Goal: Task Accomplishment & Management: Complete application form

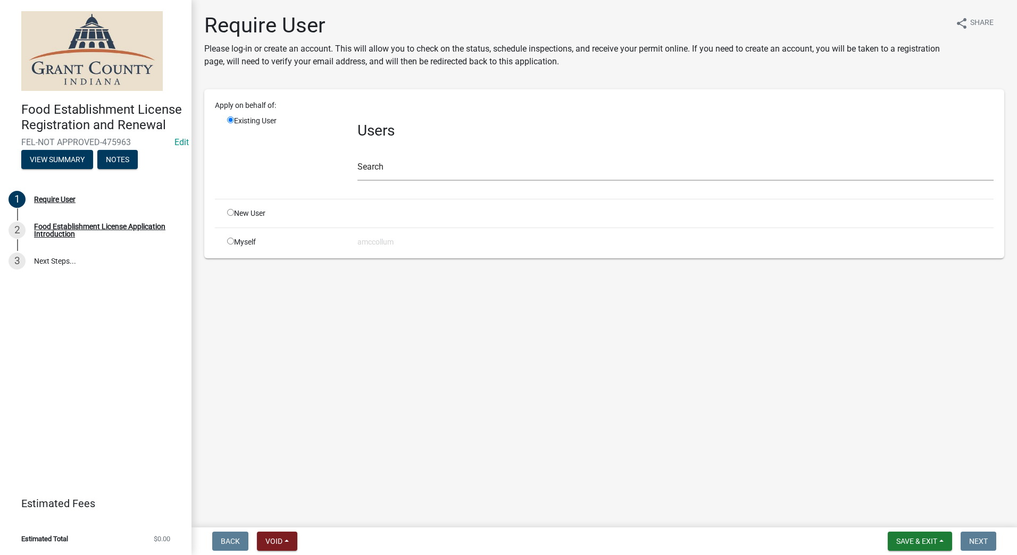
click at [229, 212] on input "radio" at bounding box center [230, 212] width 7 height 7
radio input "true"
radio input "false"
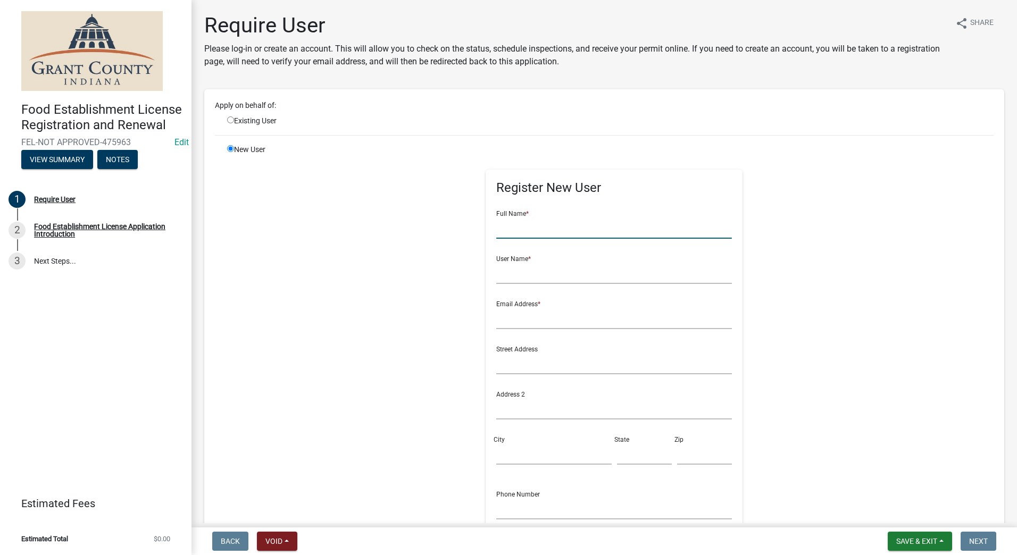
click at [519, 232] on input "text" at bounding box center [614, 228] width 236 height 22
type input "[GEOGRAPHIC_DATA]"
click at [507, 275] on input "text" at bounding box center [614, 273] width 236 height 22
type input "Maumee Valley Group"
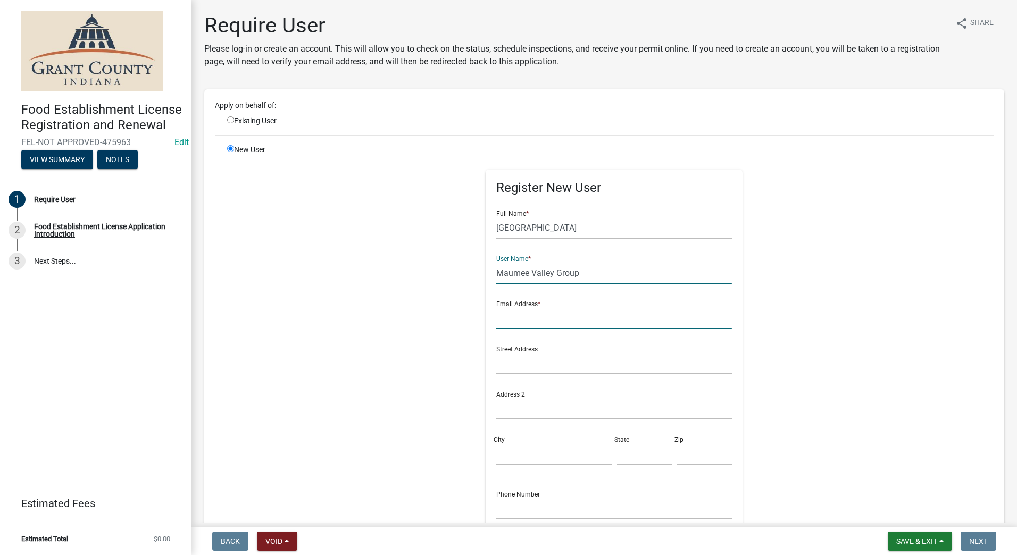
click at [513, 319] on input "text" at bounding box center [614, 318] width 236 height 22
type input "[PERSON_NAME][EMAIL_ADDRESS][DOMAIN_NAME]"
click at [500, 363] on input "text" at bounding box center [614, 363] width 236 height 22
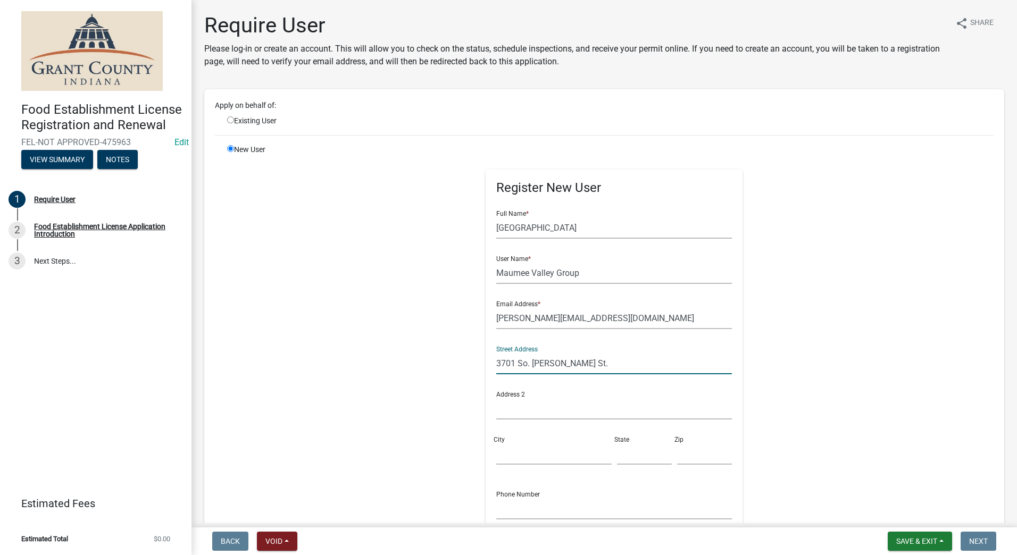
type input "3701 So. [PERSON_NAME] St."
click at [507, 443] on input "City" at bounding box center [553, 454] width 115 height 22
type input "[PERSON_NAME]"
type input "IN"
type input "46953"
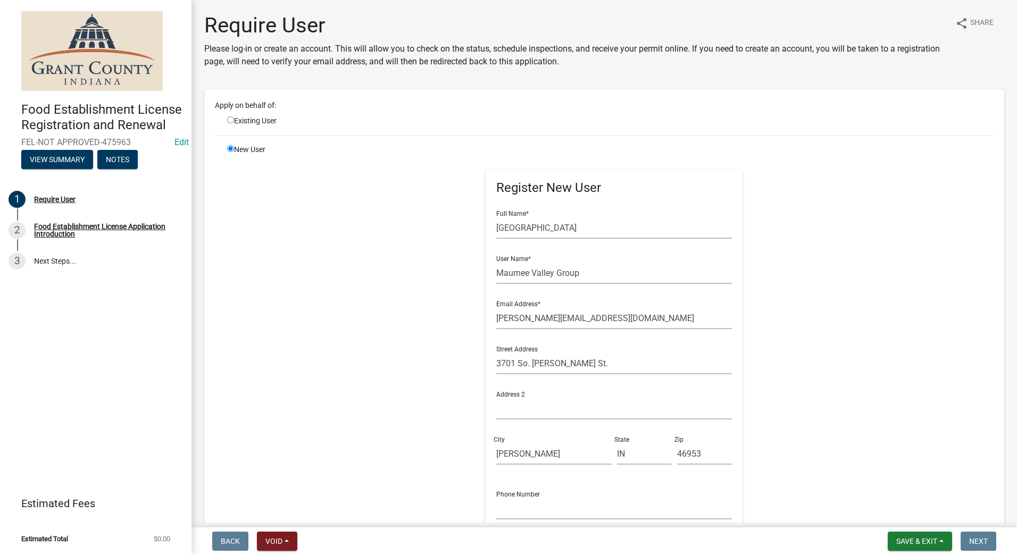
click at [354, 350] on div "Register New User Full Name * Cafe Valley Micro Market User Name * Maumee Valle…" at bounding box center [613, 383] width 545 height 478
click at [536, 507] on input "text" at bounding box center [614, 509] width 236 height 22
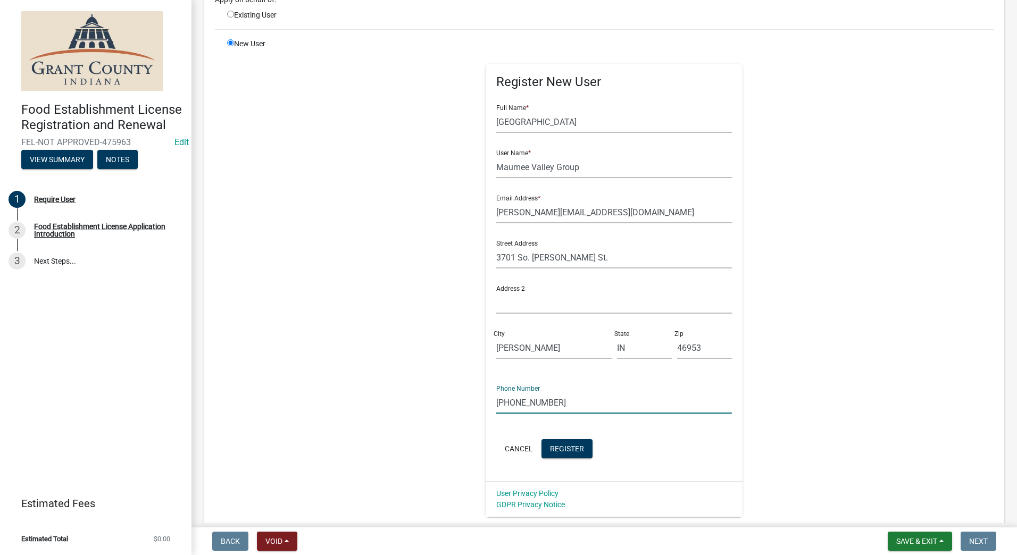
scroll to position [106, 0]
type input "[PHONE_NUMBER]"
click at [571, 448] on span "Register" at bounding box center [567, 447] width 34 height 9
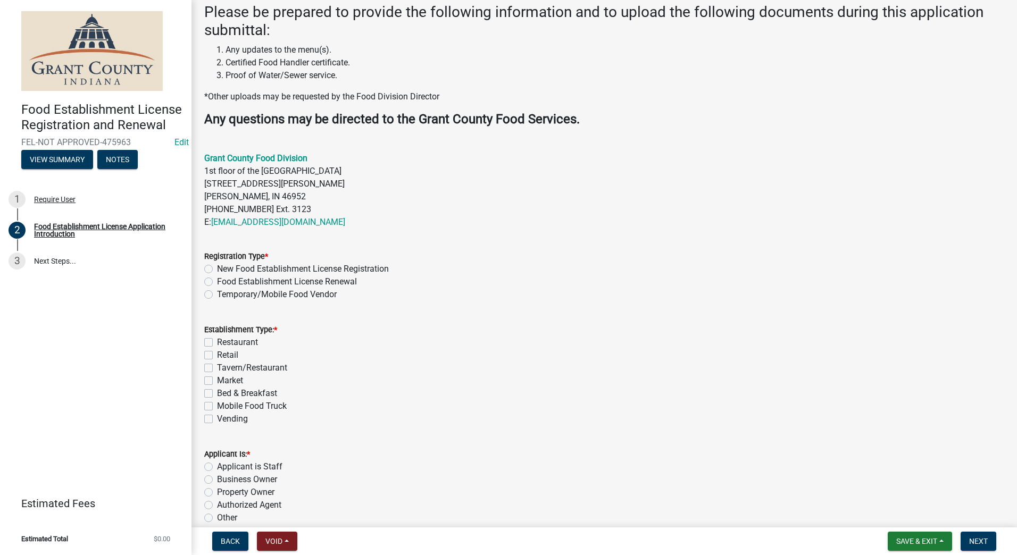
scroll to position [265, 0]
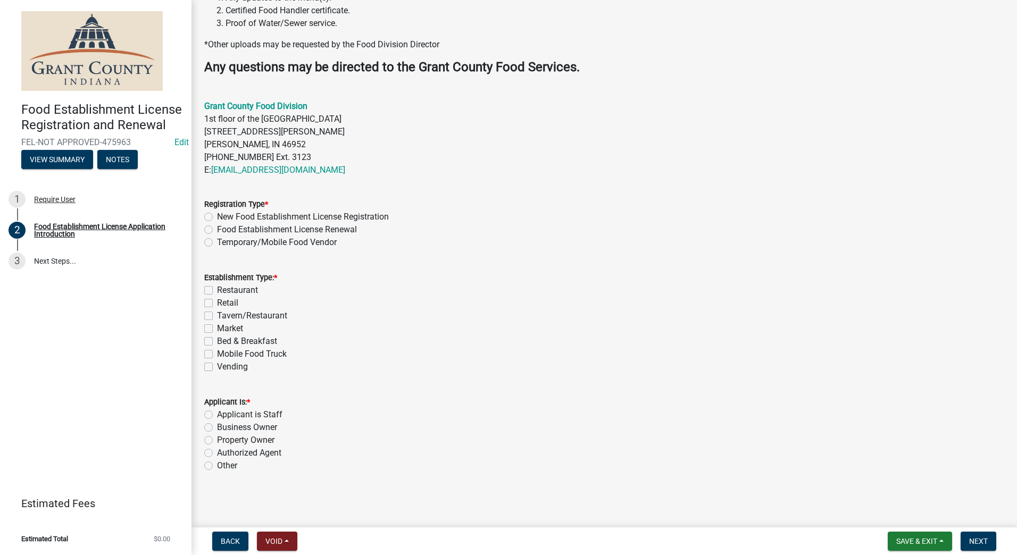
click at [217, 328] on label "Market" at bounding box center [230, 328] width 26 height 13
click at [217, 328] on input "Market" at bounding box center [220, 325] width 7 height 7
checkbox input "true"
checkbox input "false"
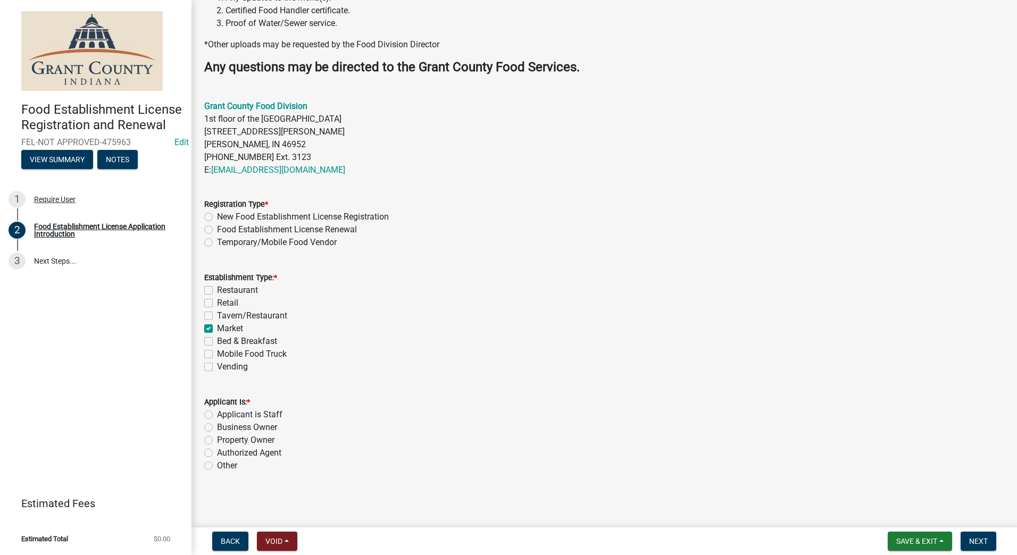
checkbox input "false"
checkbox input "true"
checkbox input "false"
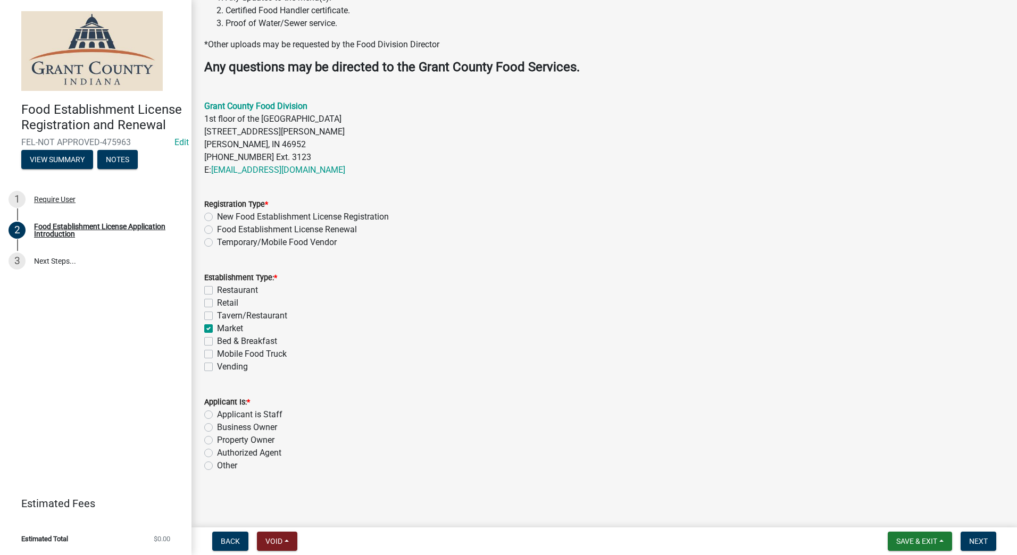
click at [217, 216] on label "New Food Establishment License Registration" at bounding box center [303, 217] width 172 height 13
click at [217, 216] on input "New Food Establishment License Registration" at bounding box center [220, 214] width 7 height 7
radio input "true"
click at [217, 451] on label "Authorized Agent" at bounding box center [249, 453] width 64 height 13
click at [217, 451] on input "Authorized Agent" at bounding box center [220, 450] width 7 height 7
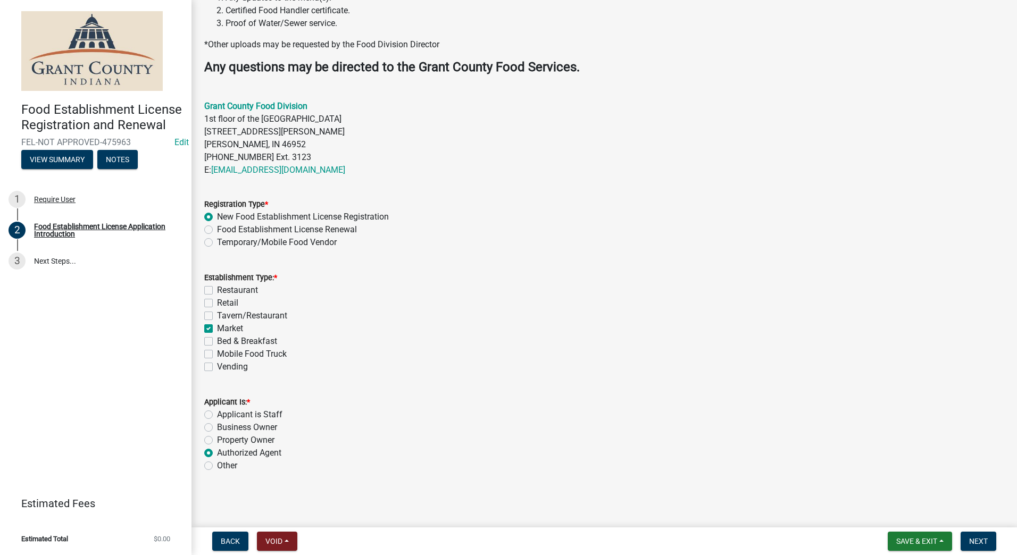
radio input "true"
click at [969, 534] on button "Next" at bounding box center [978, 541] width 36 height 19
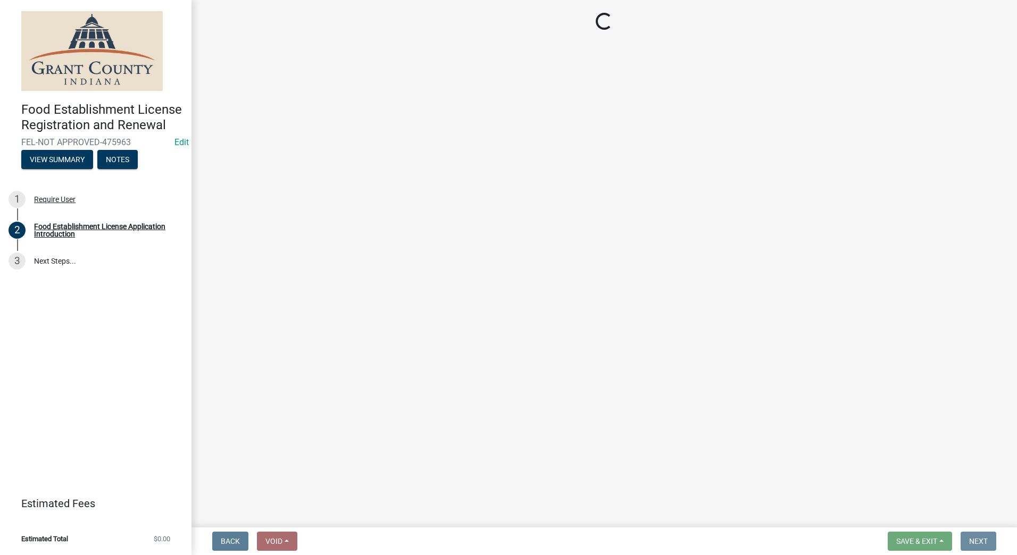
scroll to position [0, 0]
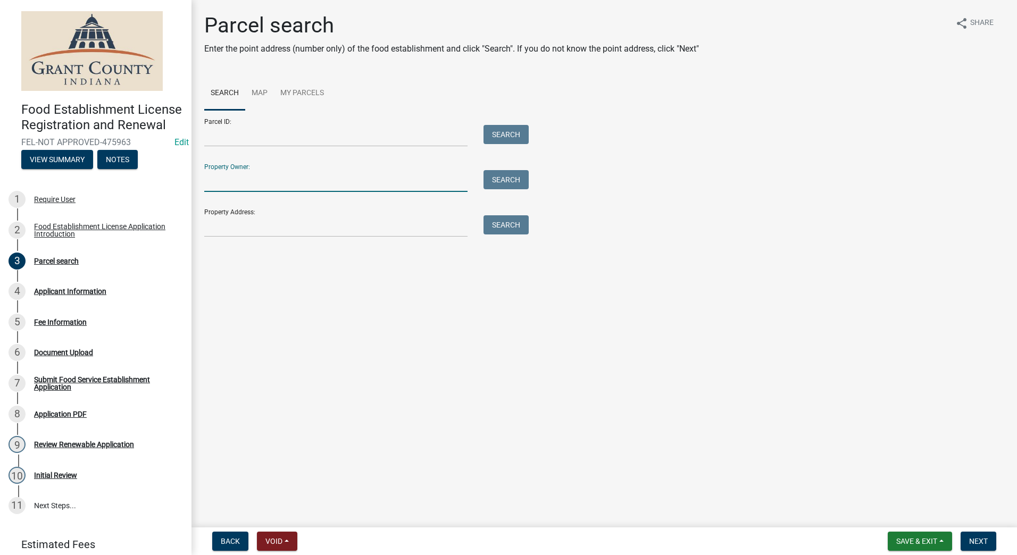
click at [320, 182] on input "Property Owner:" at bounding box center [335, 181] width 263 height 22
type input "c"
click at [301, 222] on input "Property Address:" at bounding box center [335, 226] width 263 height 22
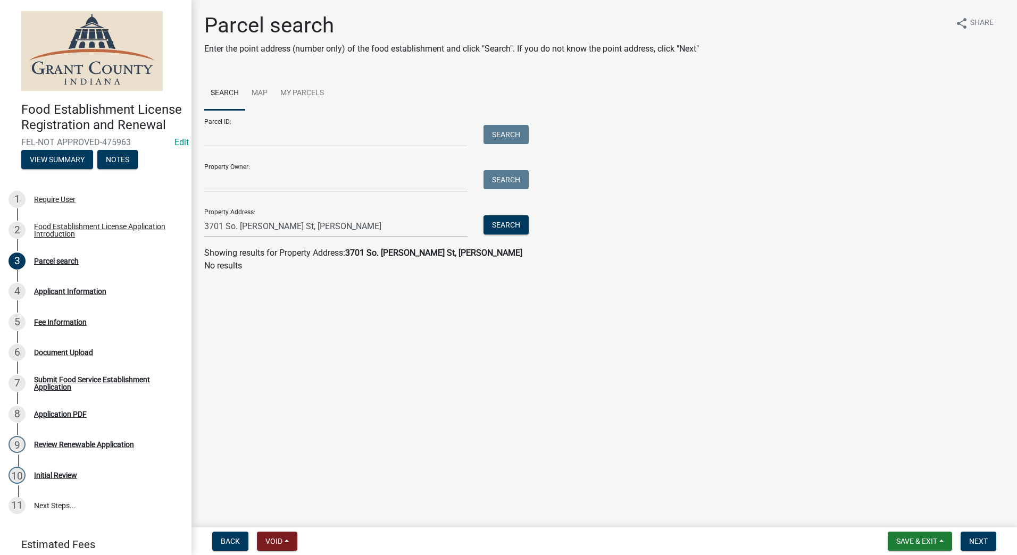
click at [370, 248] on strong "3701 So. [PERSON_NAME] St, [PERSON_NAME]" at bounding box center [433, 253] width 177 height 10
click at [279, 224] on input "3701 So. [PERSON_NAME] St, [PERSON_NAME]" at bounding box center [335, 226] width 263 height 22
click at [236, 228] on input "3701 So. [PERSON_NAME] St [PERSON_NAME]" at bounding box center [335, 226] width 263 height 22
click at [237, 228] on input "3701 So. [PERSON_NAME] St [PERSON_NAME]" at bounding box center [335, 226] width 263 height 22
type input "[STREET_ADDRESS][PERSON_NAME][PERSON_NAME]"
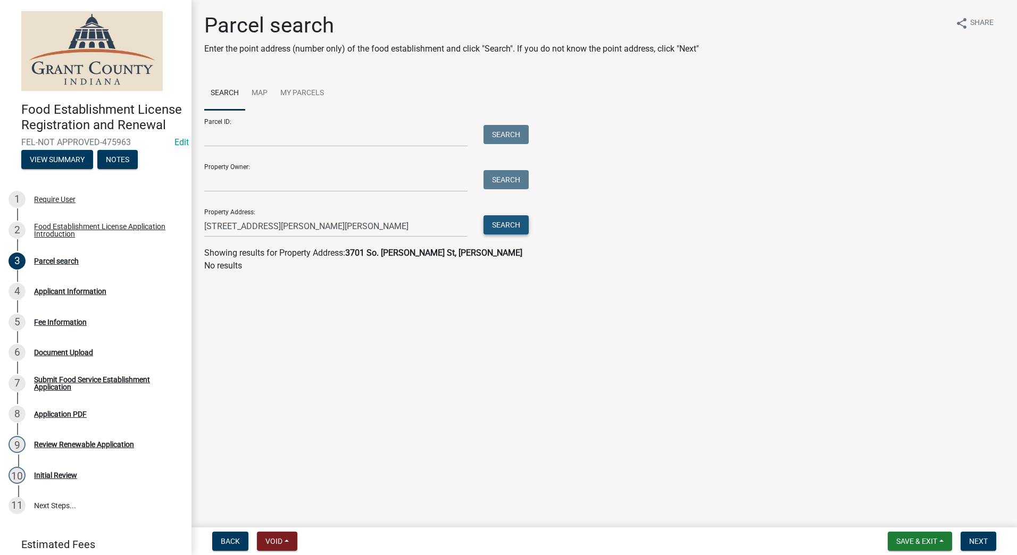
click at [492, 229] on button "Search" at bounding box center [505, 224] width 45 height 19
drag, startPoint x: 307, startPoint y: 224, endPoint x: 190, endPoint y: 224, distance: 116.4
click at [190, 224] on div "Food Establishment License Registration and Renewal FEL-NOT APPROVED-475963 Edi…" at bounding box center [508, 277] width 1017 height 555
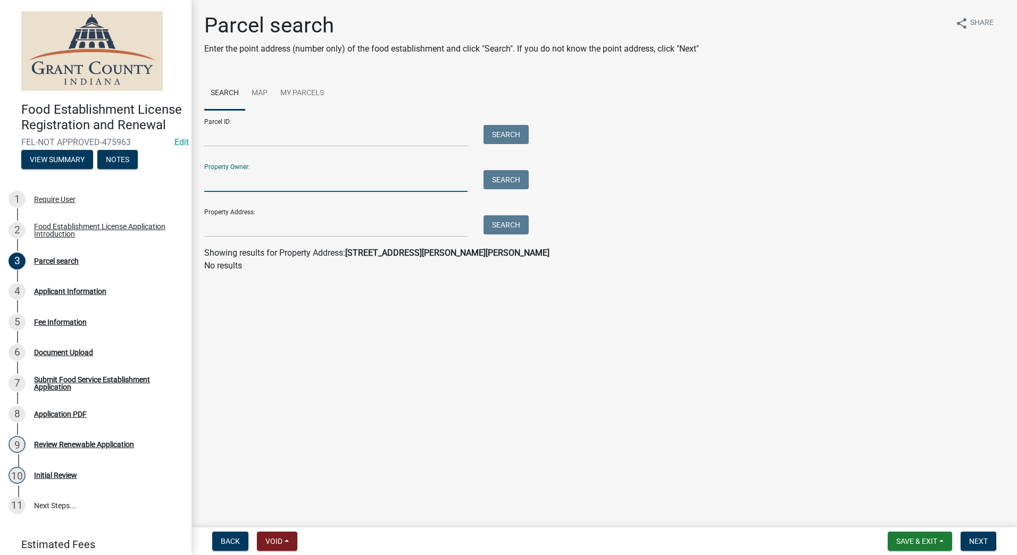
click at [217, 189] on input "Property Owner:" at bounding box center [335, 181] width 263 height 22
click at [285, 175] on input "[GEOGRAPHIC_DATA]" at bounding box center [335, 181] width 263 height 22
type input "C"
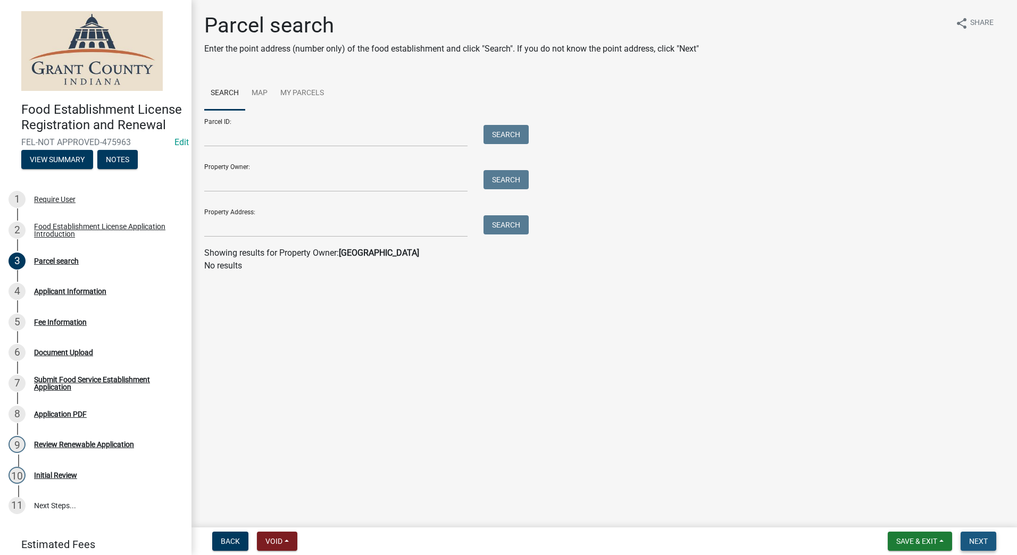
click at [976, 539] on span "Next" at bounding box center [978, 541] width 19 height 9
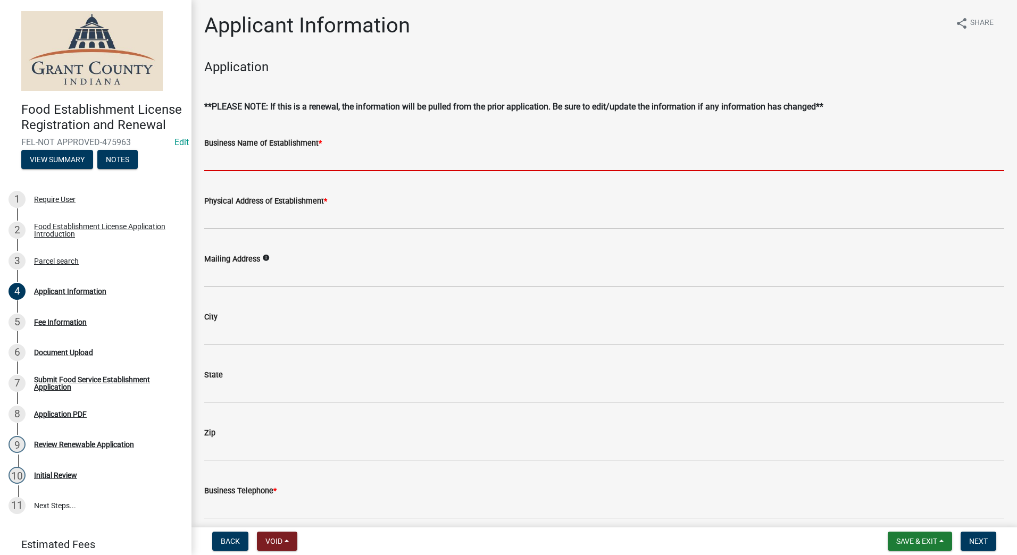
click at [241, 163] on input "Business Name of Establishment *" at bounding box center [604, 160] width 800 height 22
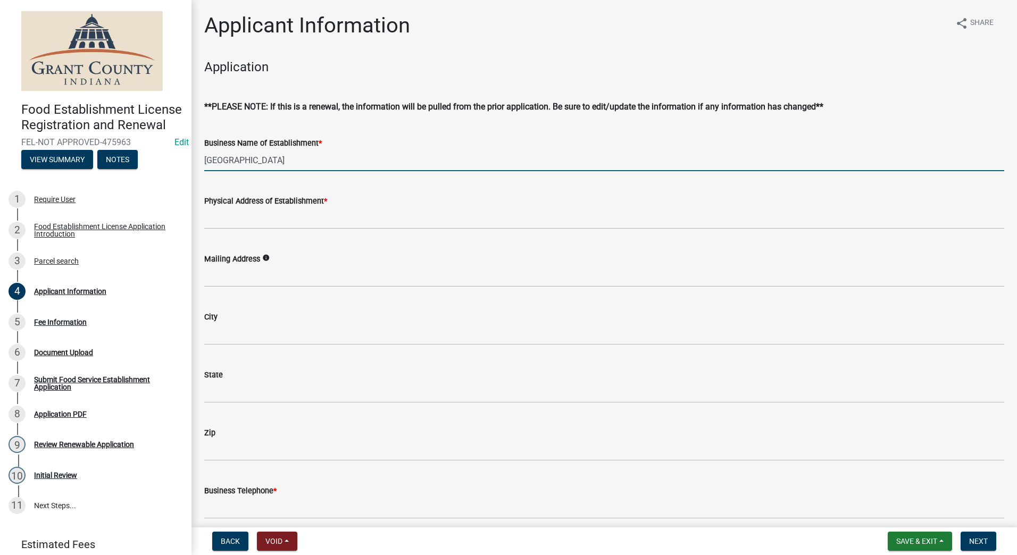
click at [227, 159] on input "[GEOGRAPHIC_DATA]" at bounding box center [604, 160] width 800 height 22
type input "[GEOGRAPHIC_DATA]"
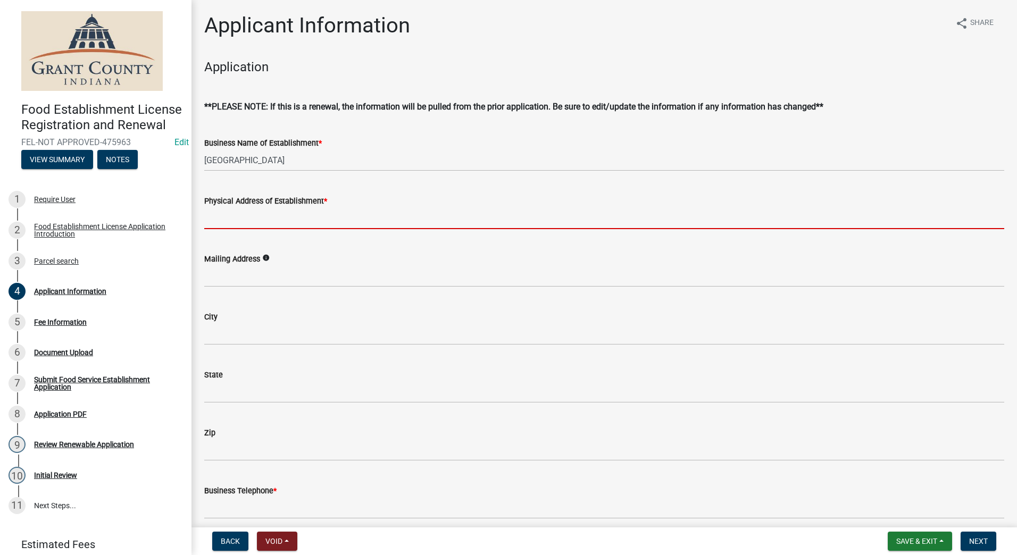
click at [244, 217] on input "Physical Address of Establishment *" at bounding box center [604, 218] width 800 height 22
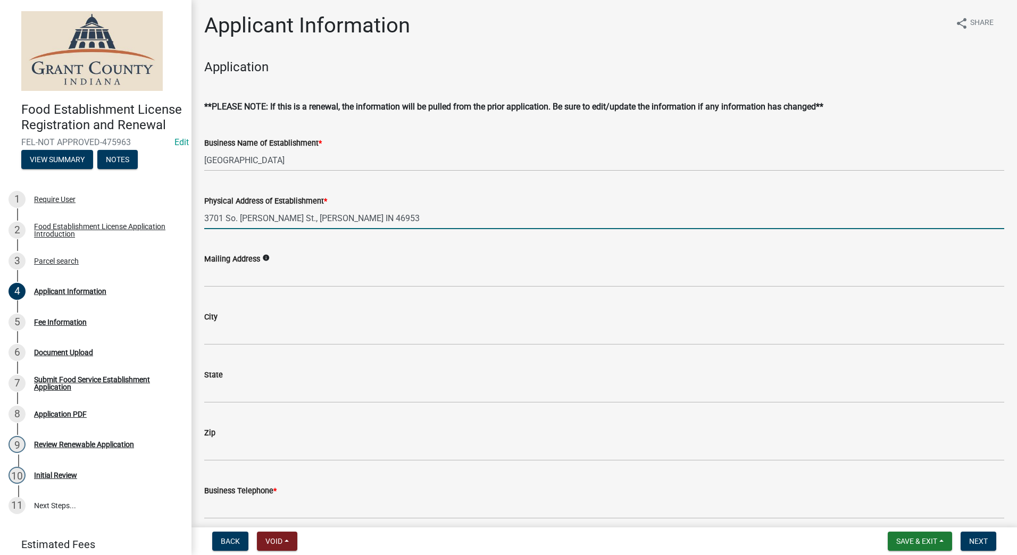
type input "3701 So. [PERSON_NAME] St., [PERSON_NAME] IN 46953"
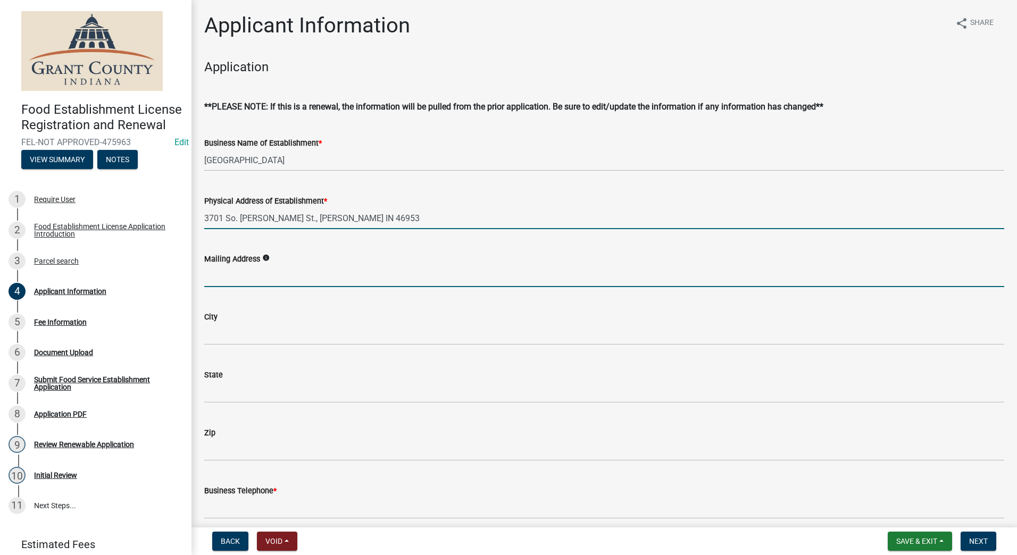
click at [248, 276] on input "Mailing Address" at bounding box center [604, 276] width 800 height 22
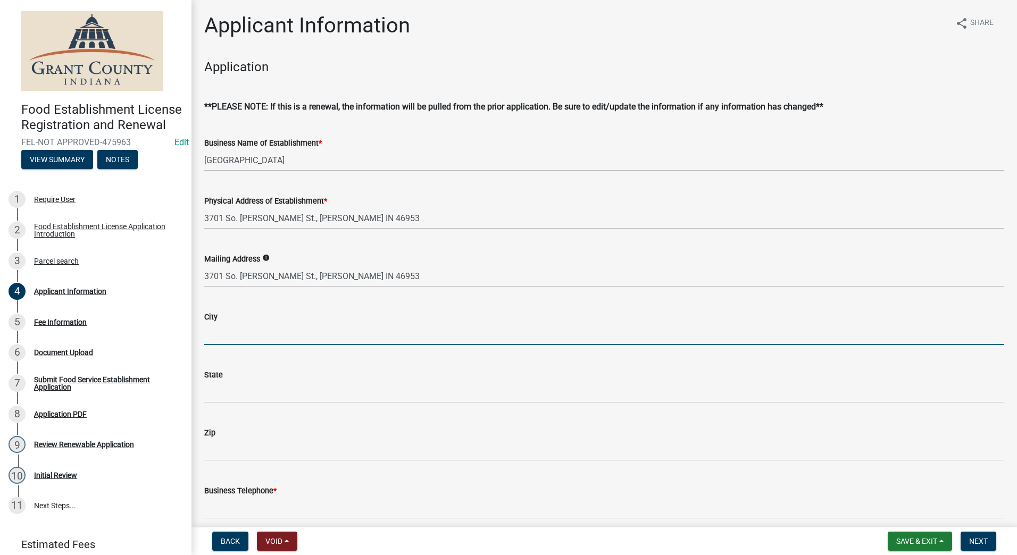
click at [239, 339] on input "City" at bounding box center [604, 334] width 800 height 22
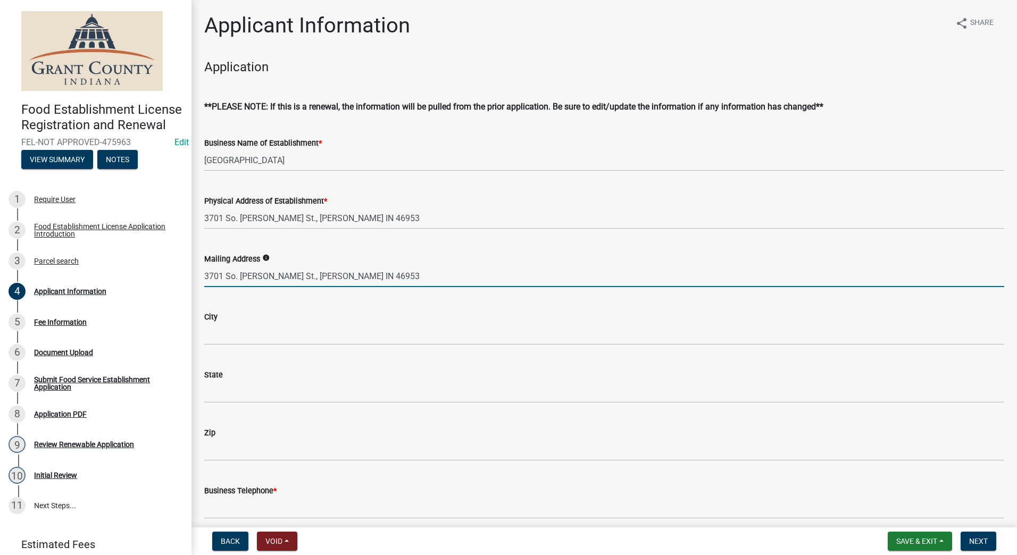
drag, startPoint x: 349, startPoint y: 279, endPoint x: 278, endPoint y: 281, distance: 71.3
click at [278, 281] on input "3701 So. [PERSON_NAME] St., [PERSON_NAME] IN 46953" at bounding box center [604, 276] width 800 height 22
type input "3701 So. [PERSON_NAME] St."
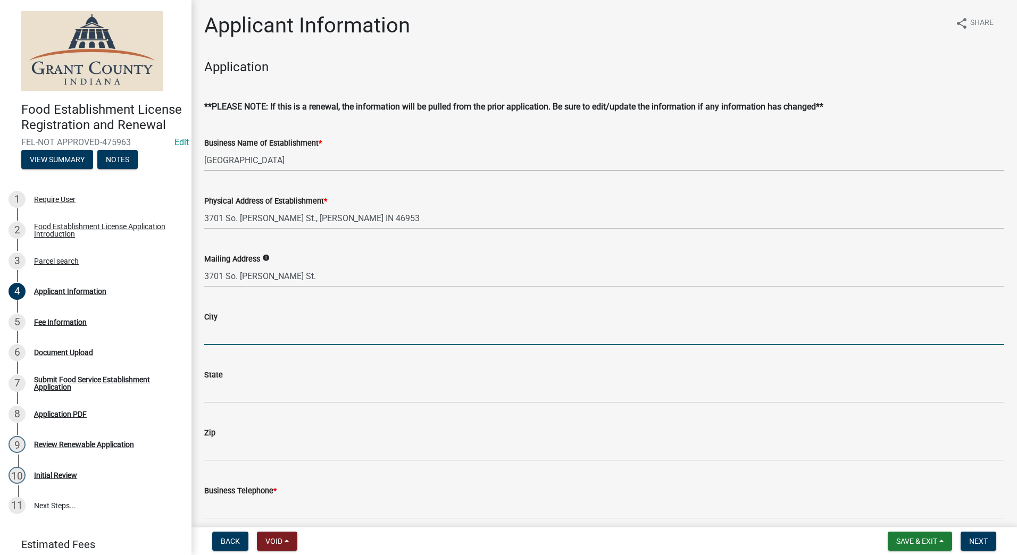
click at [242, 330] on input "City" at bounding box center [604, 334] width 800 height 22
type input "[PERSON_NAME]"
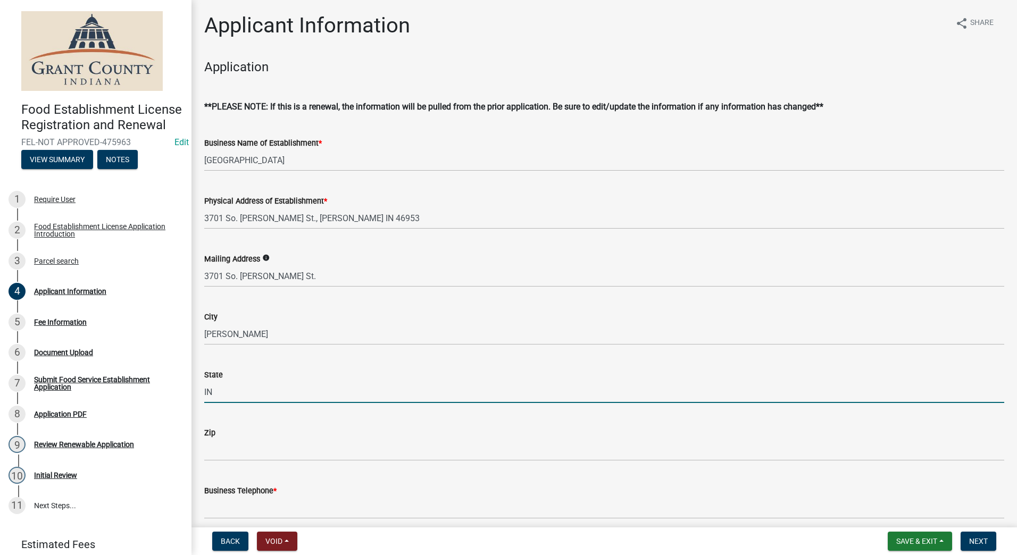
type input "IN"
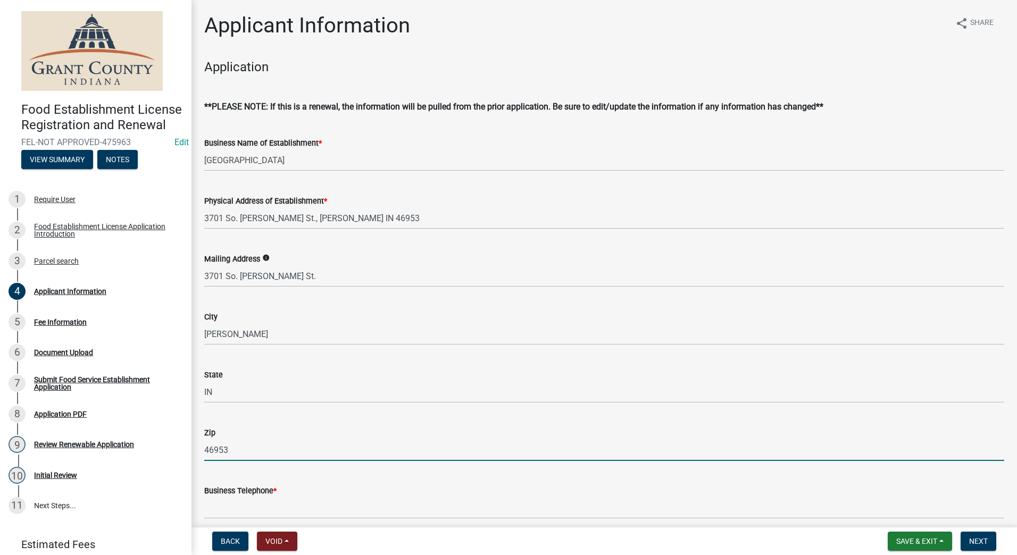
type input "46953"
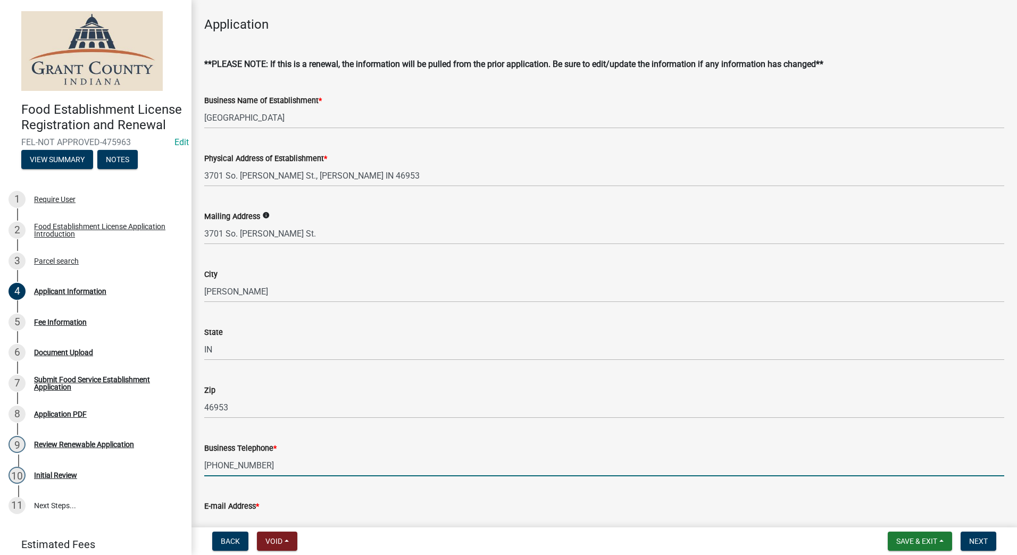
scroll to position [159, 0]
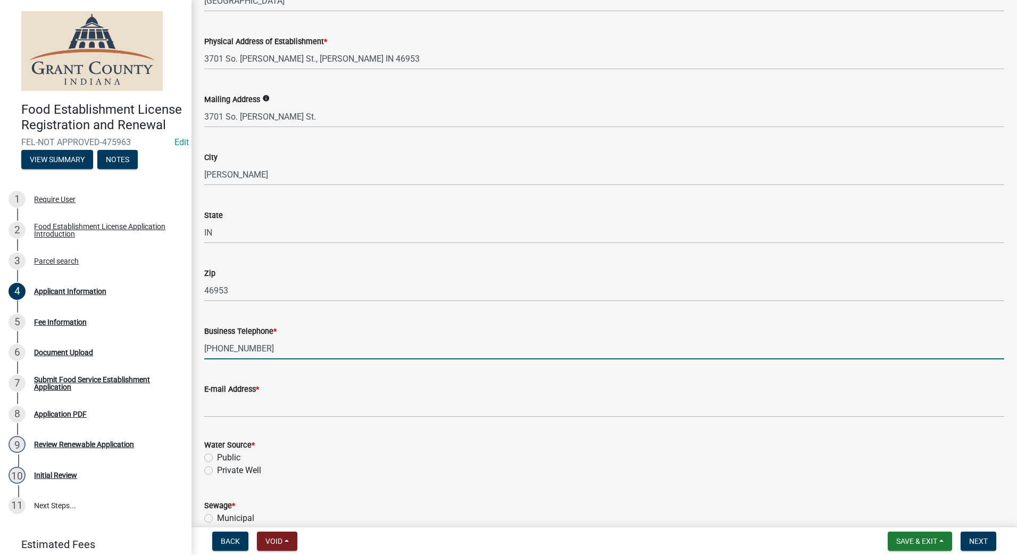
type input "[PHONE_NUMBER]"
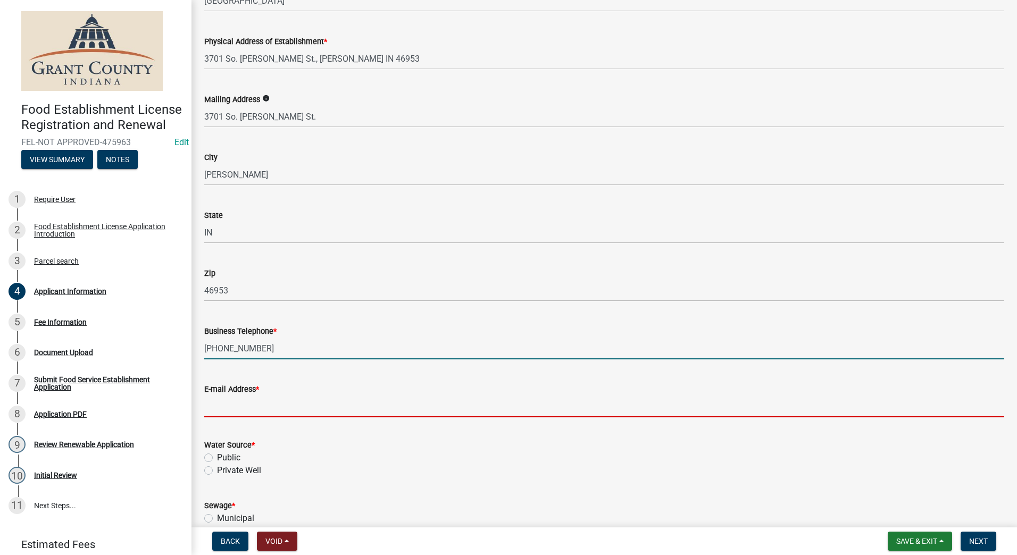
click at [248, 410] on input "E-mail Address *" at bounding box center [604, 407] width 800 height 22
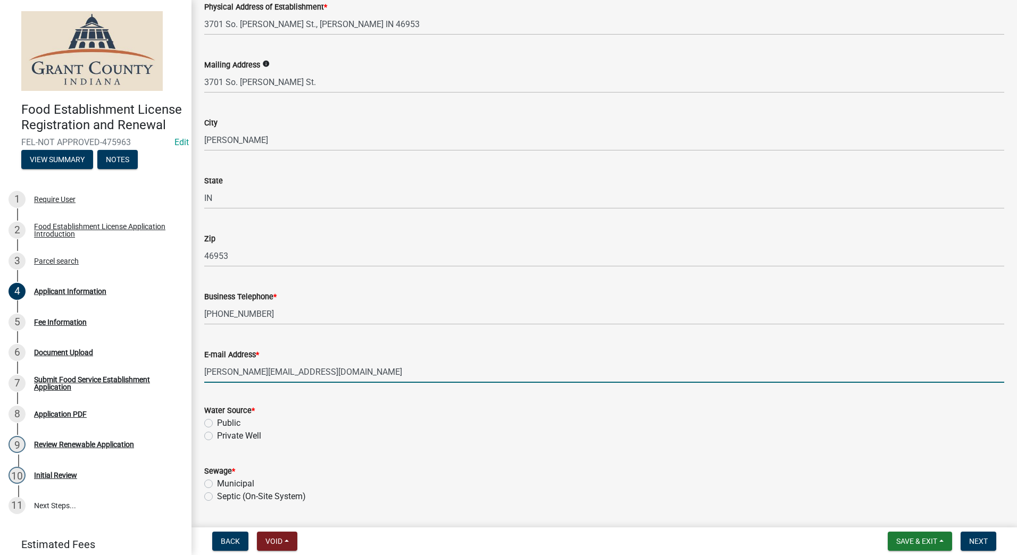
scroll to position [213, 0]
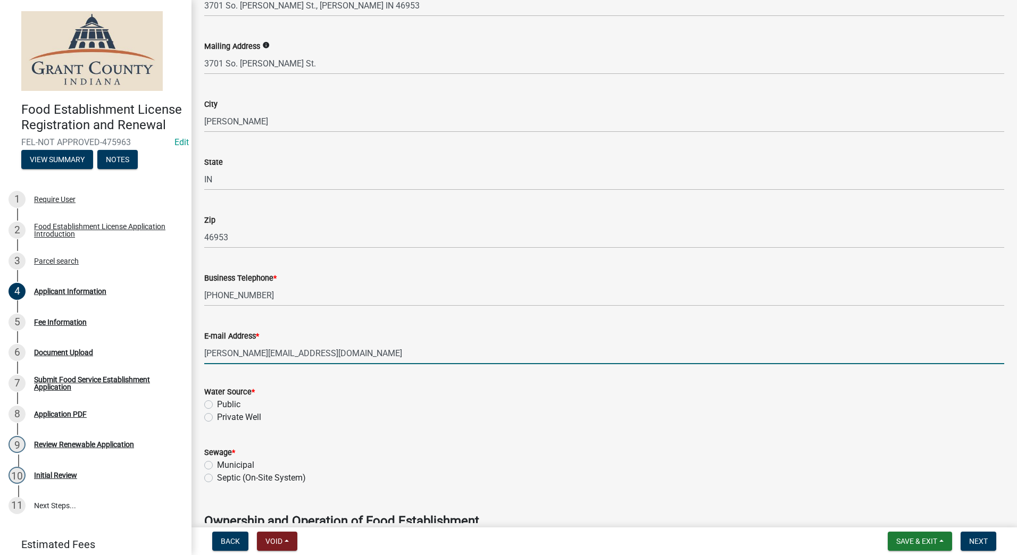
type input "[PERSON_NAME][EMAIL_ADDRESS][DOMAIN_NAME]"
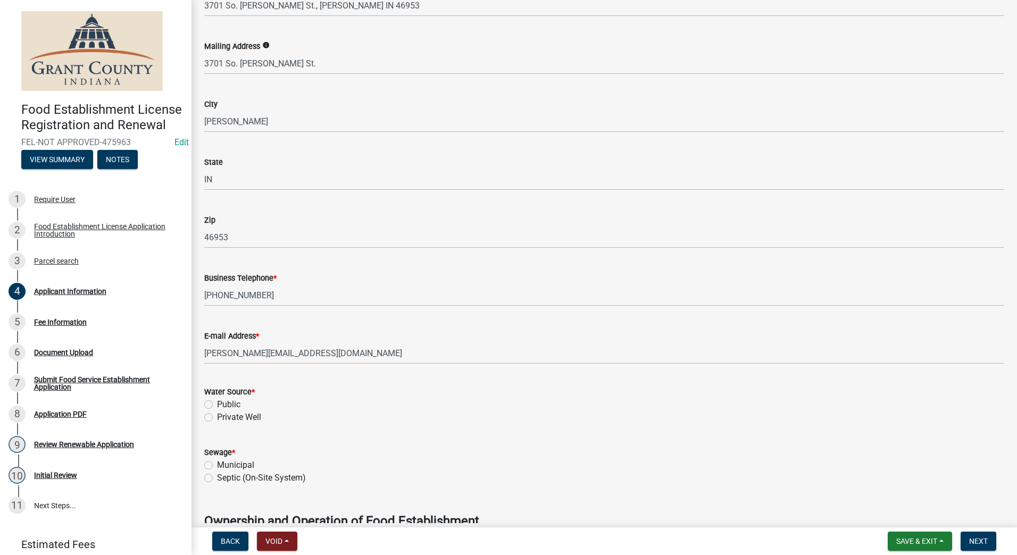
click at [269, 381] on form "Water Source * Public Private Well" at bounding box center [604, 398] width 800 height 51
click at [217, 405] on label "Public" at bounding box center [228, 404] width 23 height 13
click at [217, 405] on input "Public" at bounding box center [220, 401] width 7 height 7
radio input "true"
click at [206, 466] on div "Sewage * Municipal Septic (On-Site System)" at bounding box center [604, 458] width 816 height 51
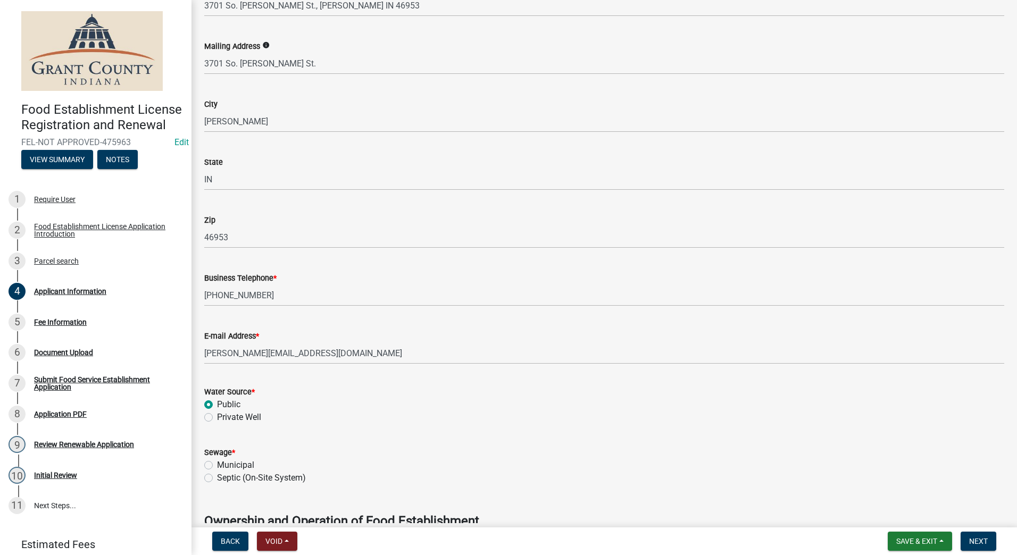
click at [217, 465] on label "Municipal" at bounding box center [235, 465] width 37 height 13
click at [217, 465] on input "Municipal" at bounding box center [220, 462] width 7 height 7
radio input "true"
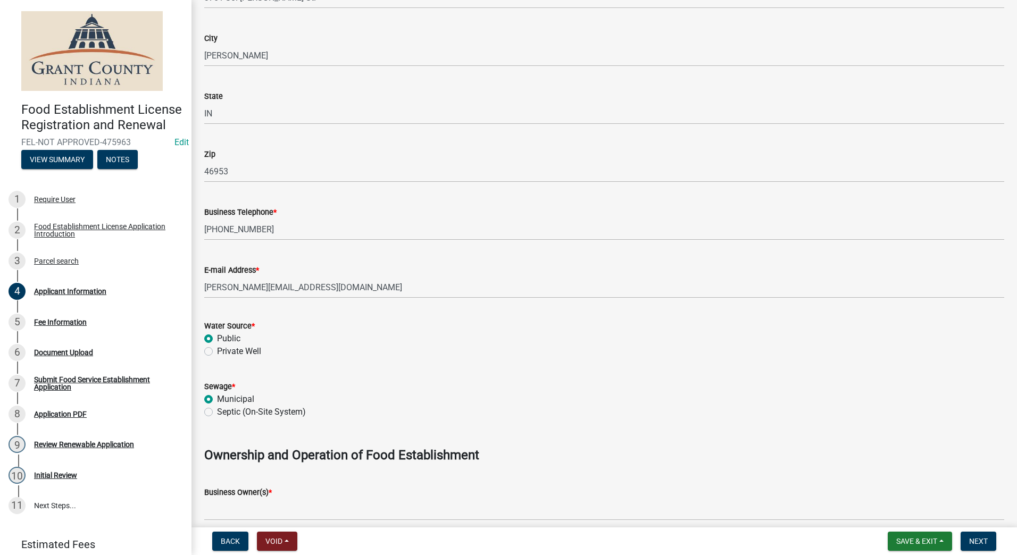
scroll to position [425, 0]
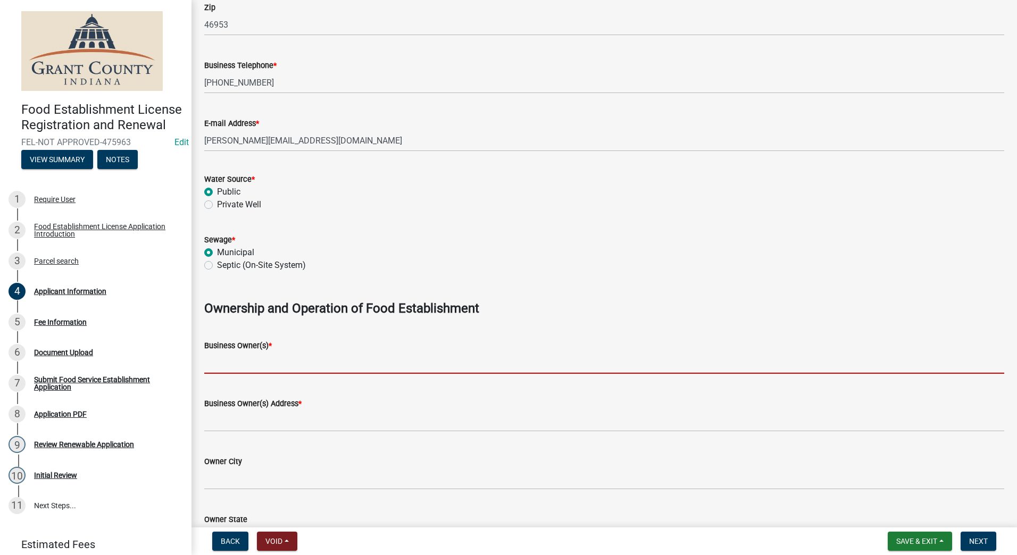
click at [230, 363] on input "Business Owner(s) *" at bounding box center [604, 363] width 800 height 22
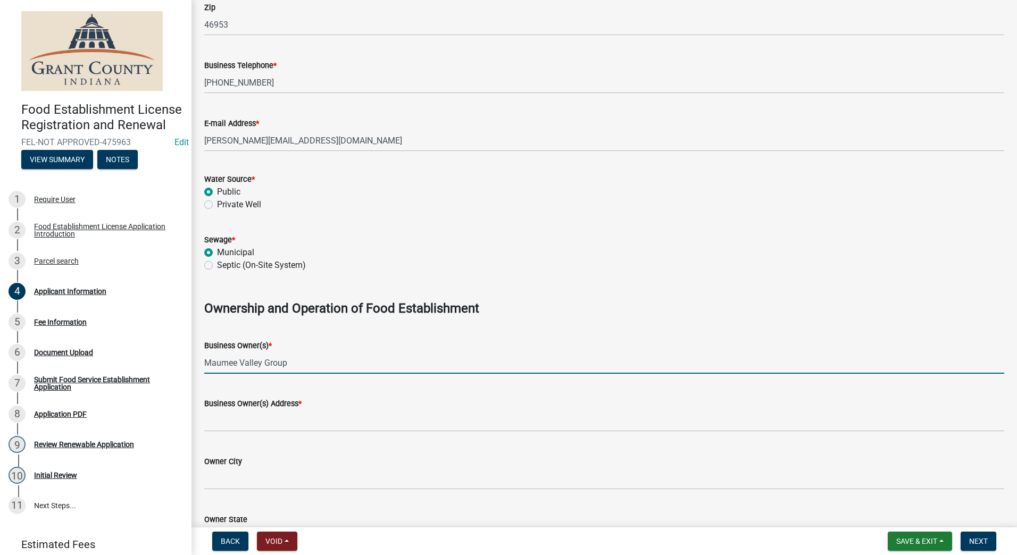
type input "Maumee Valley Group"
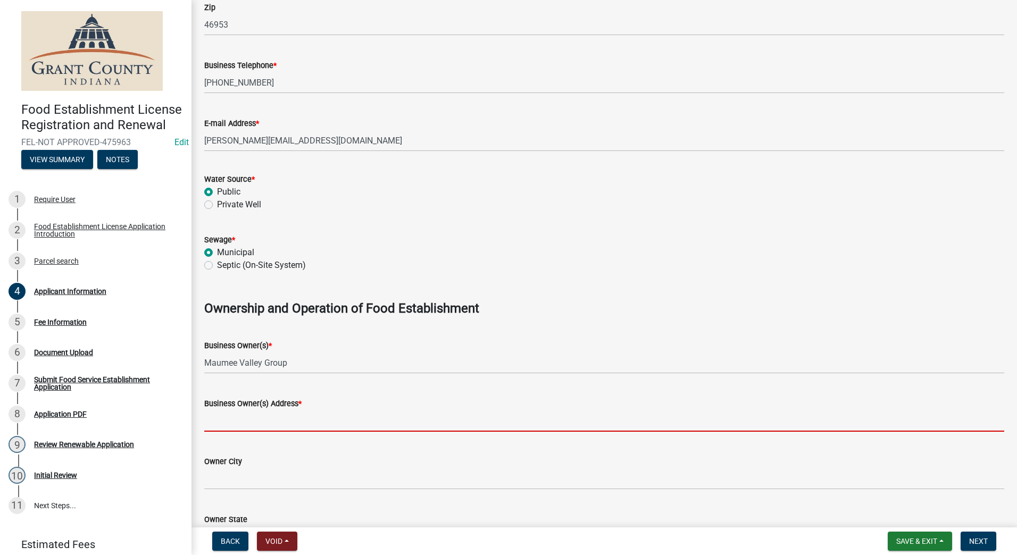
click at [268, 424] on input "Business Owner(s) Address *" at bounding box center [604, 421] width 800 height 22
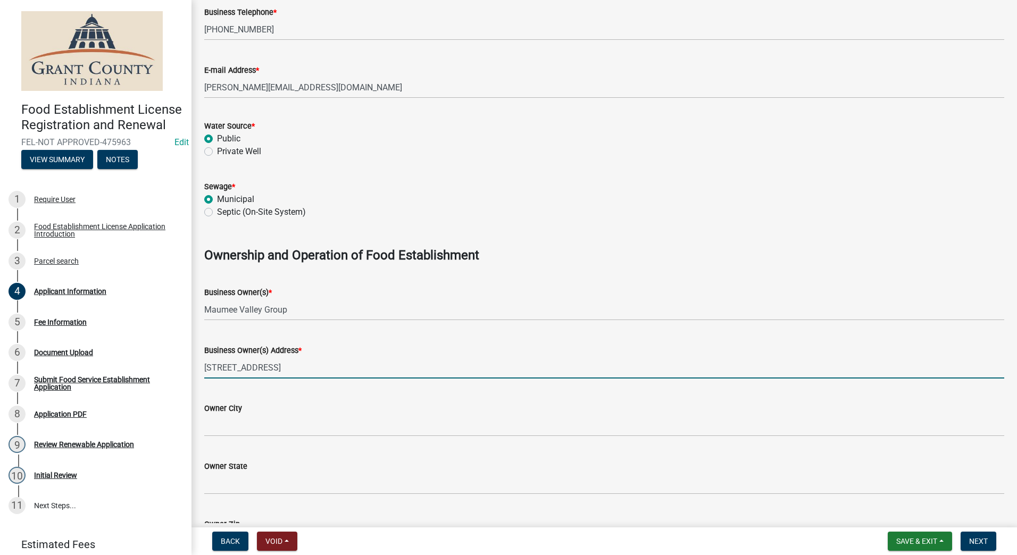
type input "[STREET_ADDRESS]"
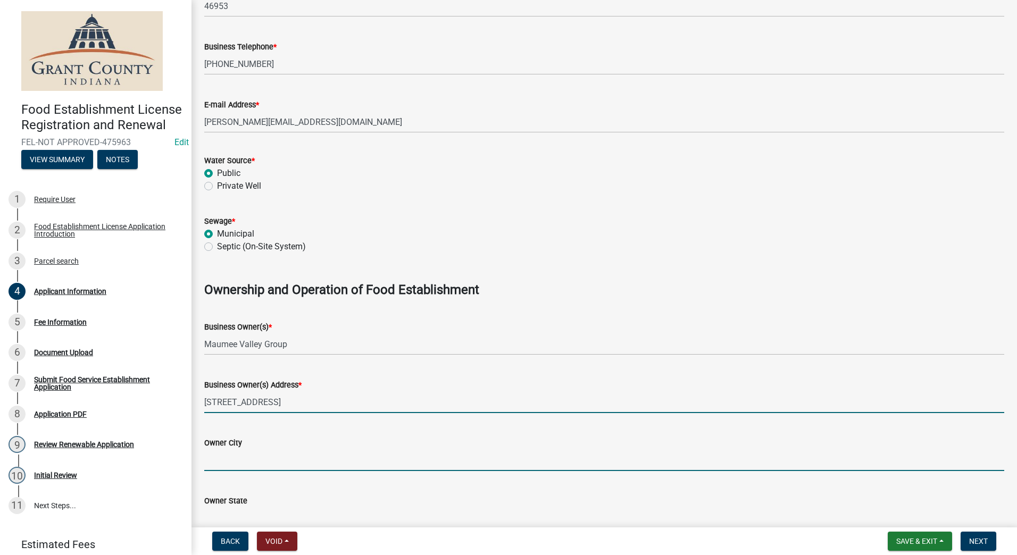
click at [258, 424] on wm-data-entity-input-list "Application **PLEASE NOTE: If this is a renewal, the information will be pulled…" at bounding box center [604, 498] width 800 height 1764
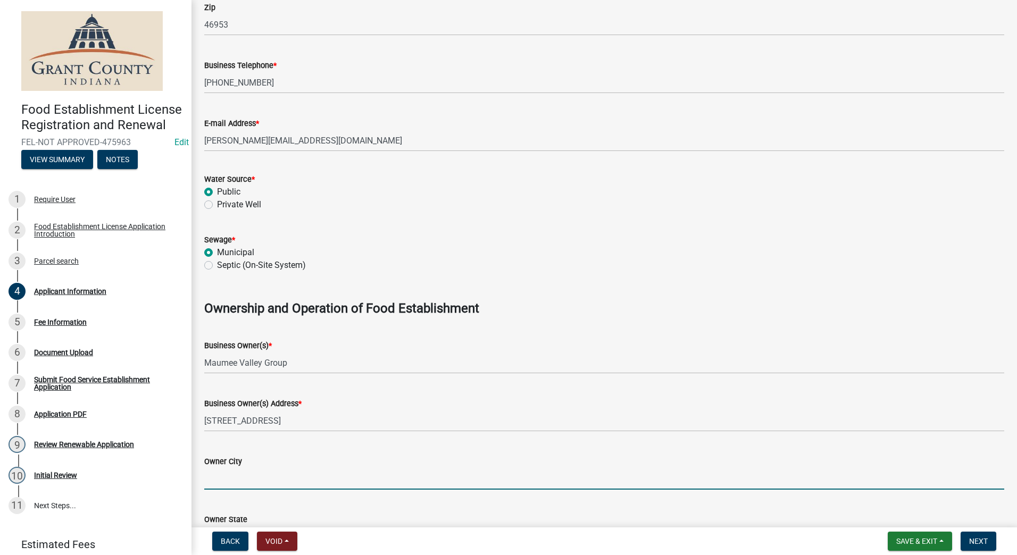
scroll to position [478, 0]
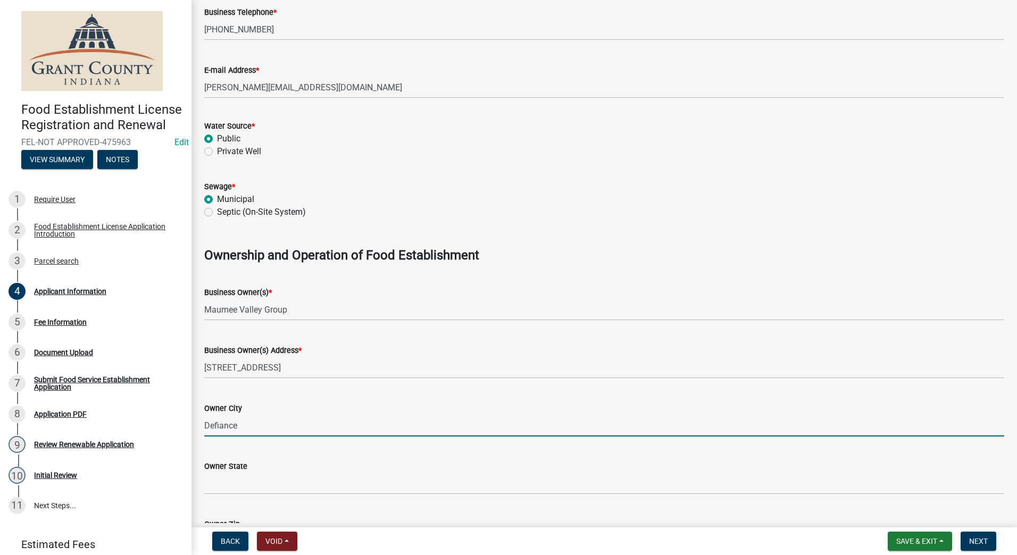
type input "Defiance"
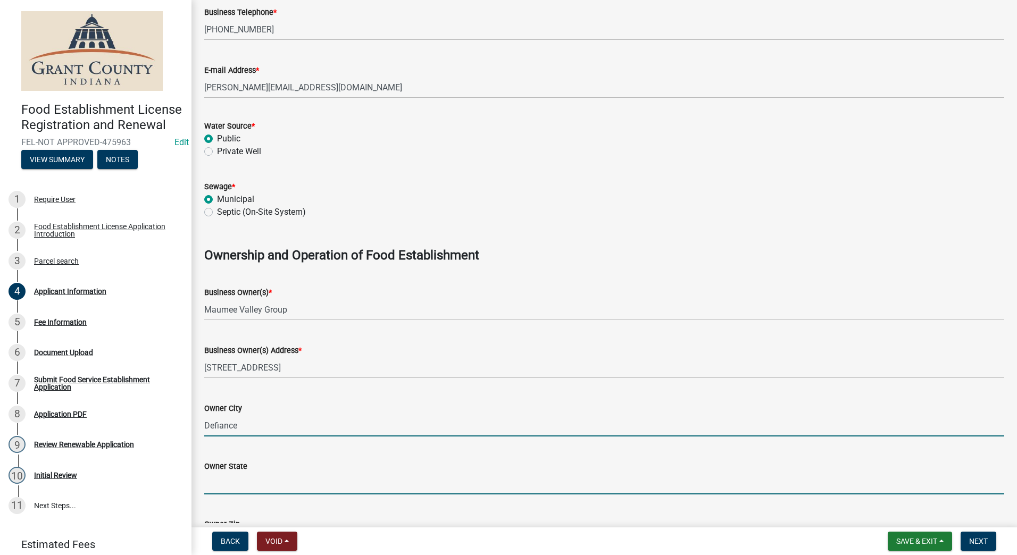
click at [228, 480] on input "Owner State" at bounding box center [604, 484] width 800 height 22
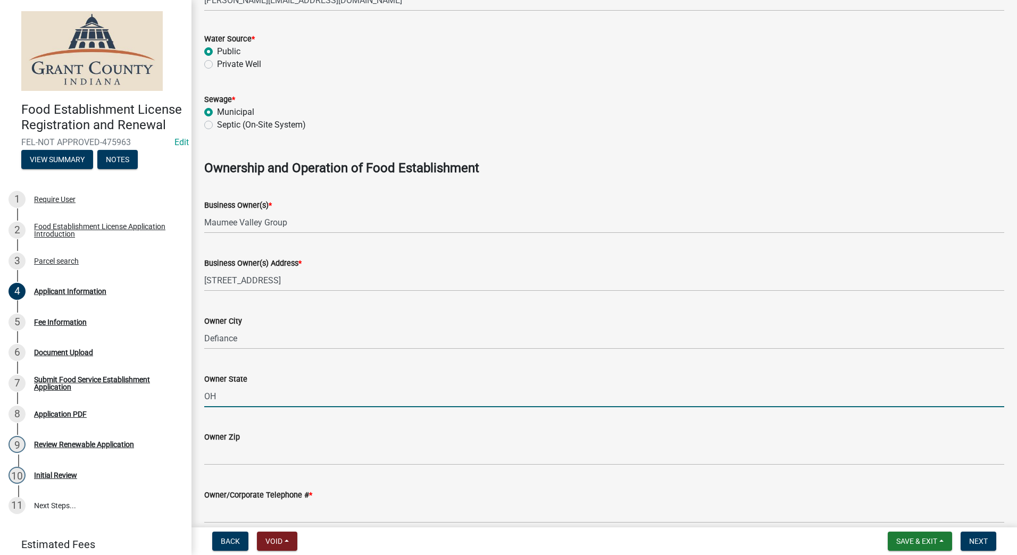
scroll to position [585, 0]
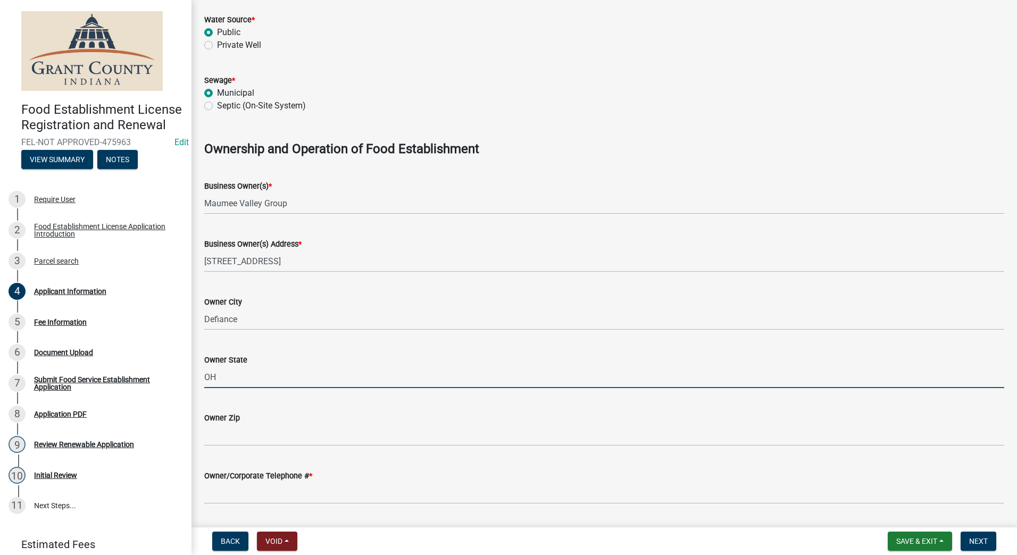
type input "OH"
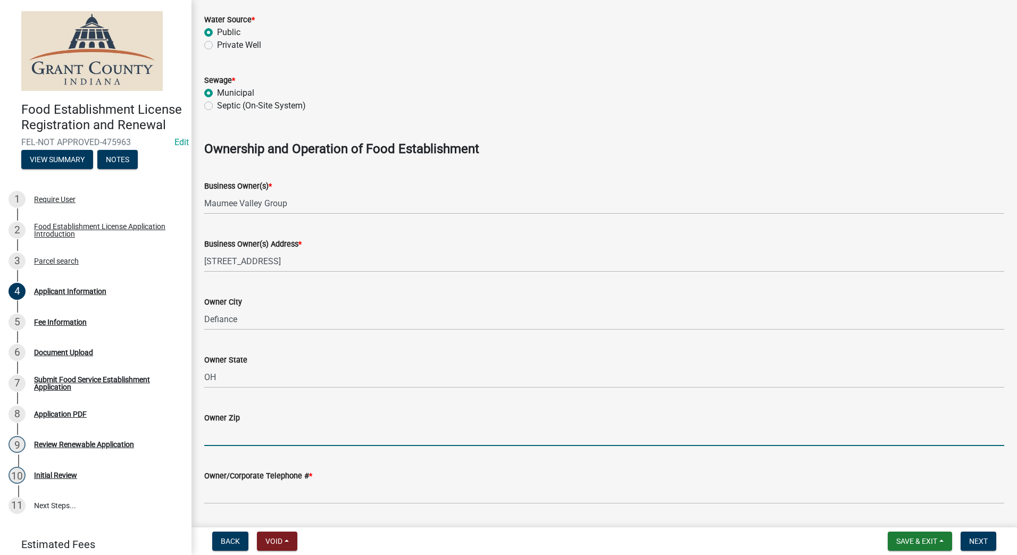
click at [234, 430] on input "Owner Zip" at bounding box center [604, 435] width 800 height 22
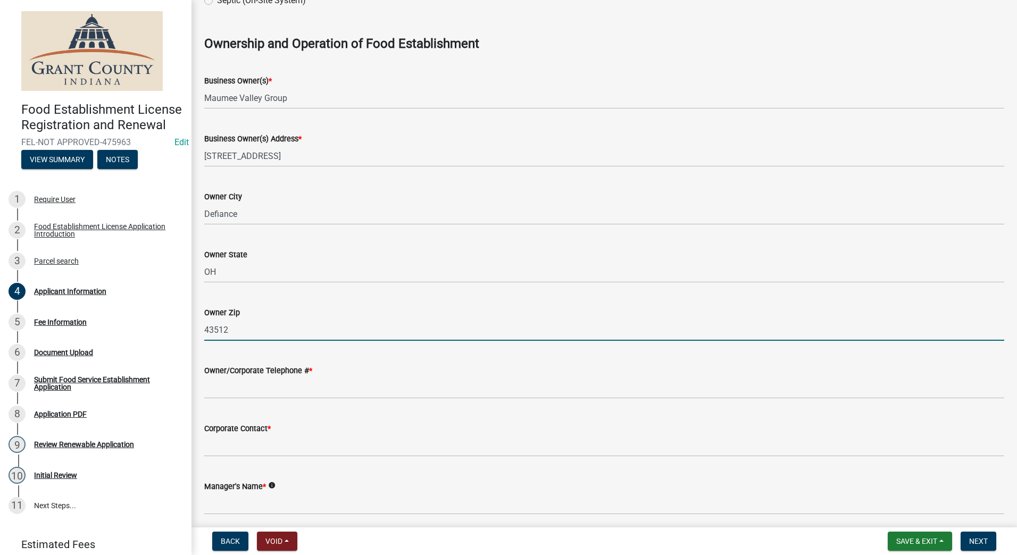
scroll to position [691, 0]
type input "43512"
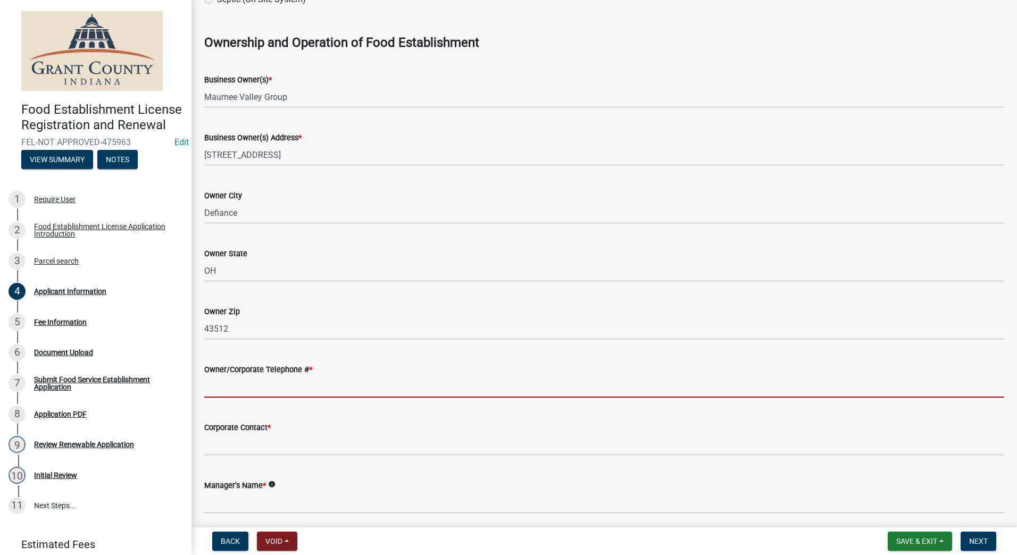
click at [315, 388] on input "Owner/Corporate Telephone # *" at bounding box center [604, 387] width 800 height 22
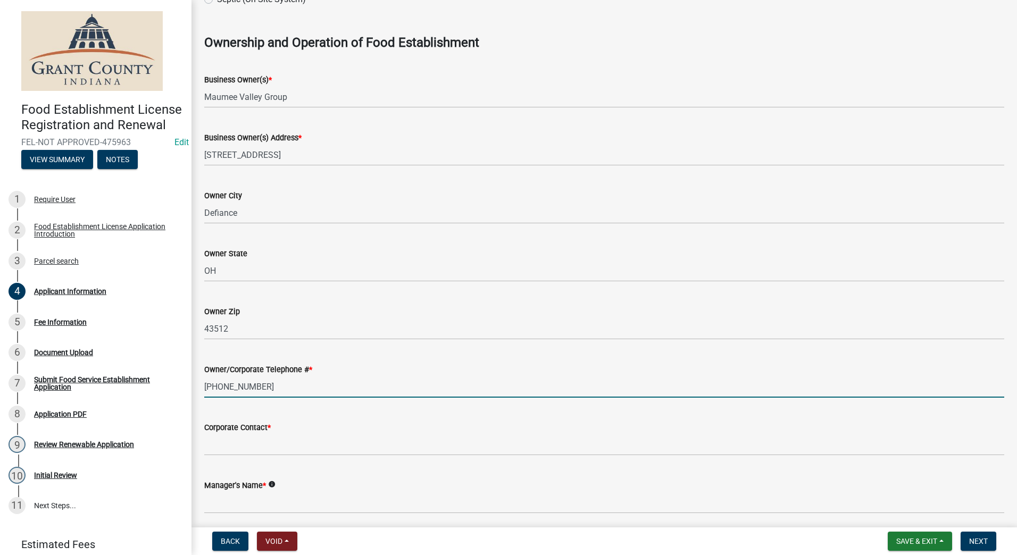
type input "[PHONE_NUMBER]"
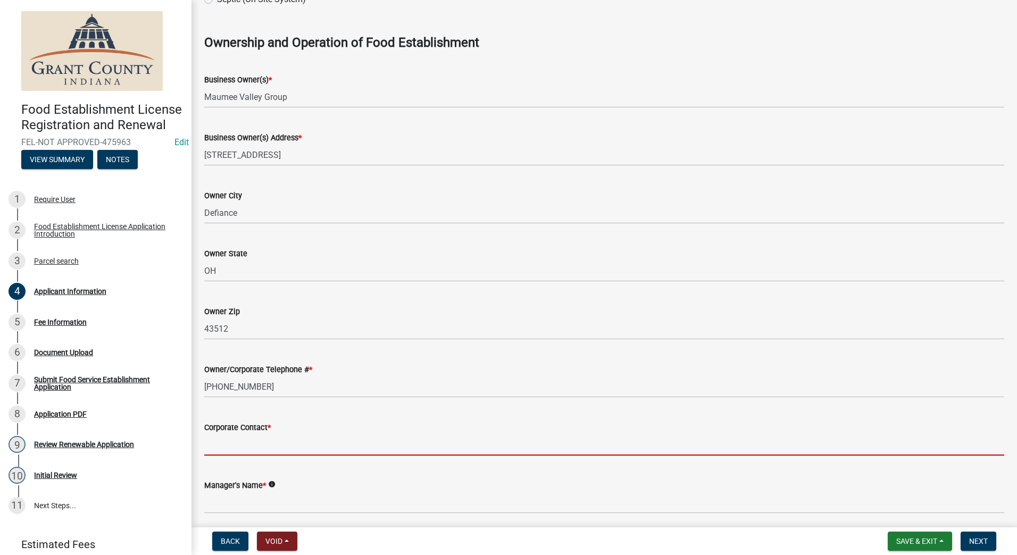
click at [293, 434] on input "Corporate Contact *" at bounding box center [604, 445] width 800 height 22
click at [234, 441] on input "Corporate Contact *" at bounding box center [604, 445] width 800 height 22
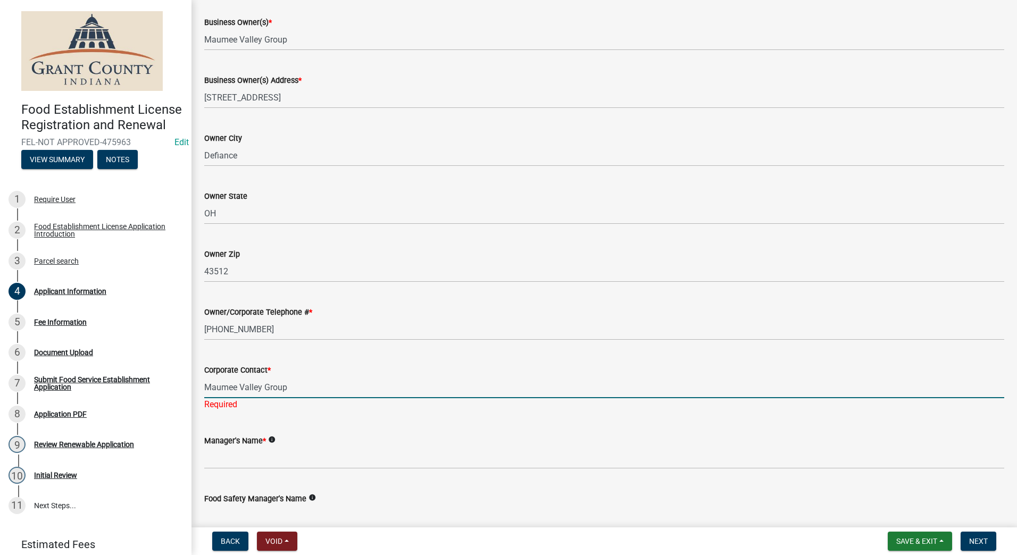
scroll to position [851, 0]
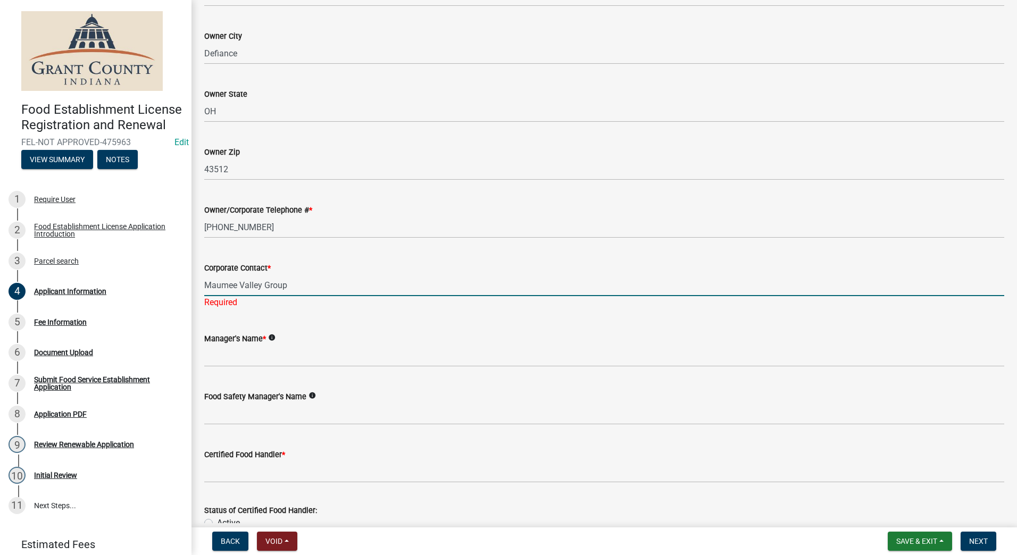
type input "Maumee Valley Group"
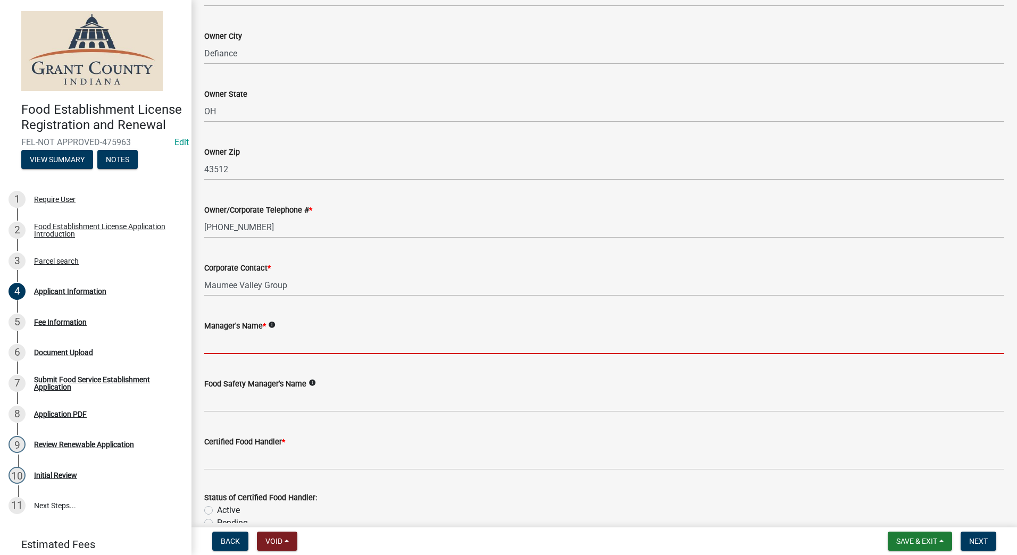
click at [247, 356] on wm-data-entity-input "Manager's Name * info" at bounding box center [604, 334] width 800 height 58
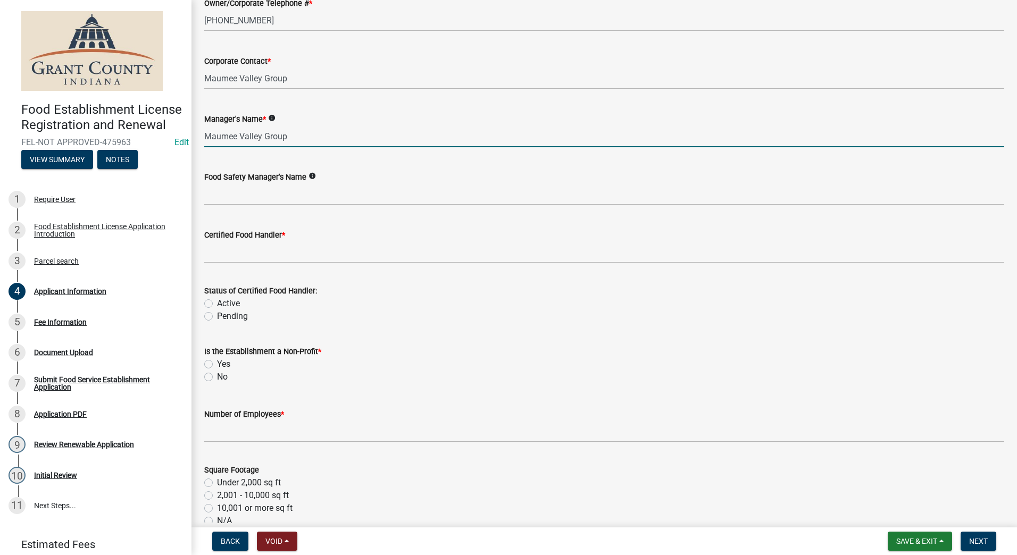
scroll to position [1063, 0]
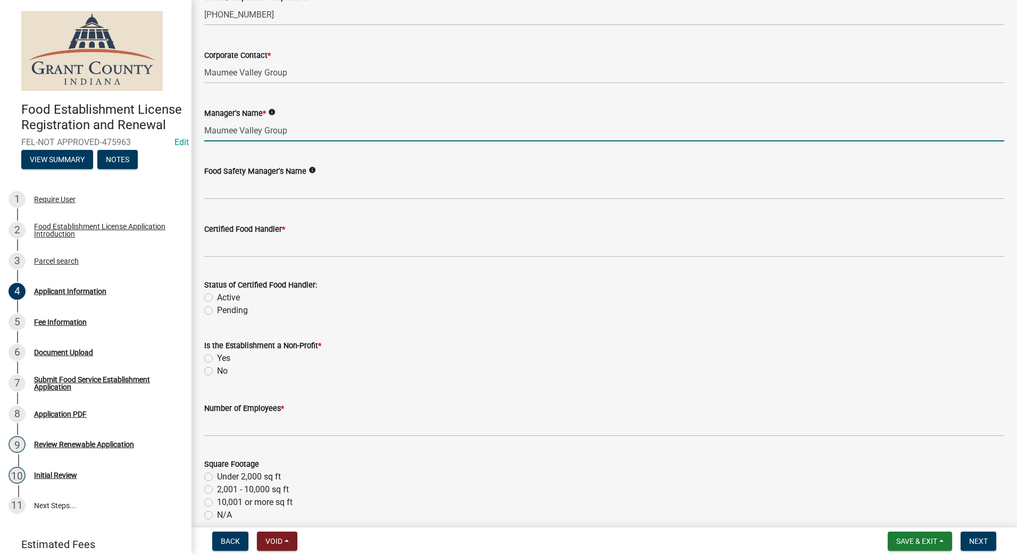
type input "Maumee Valley Group"
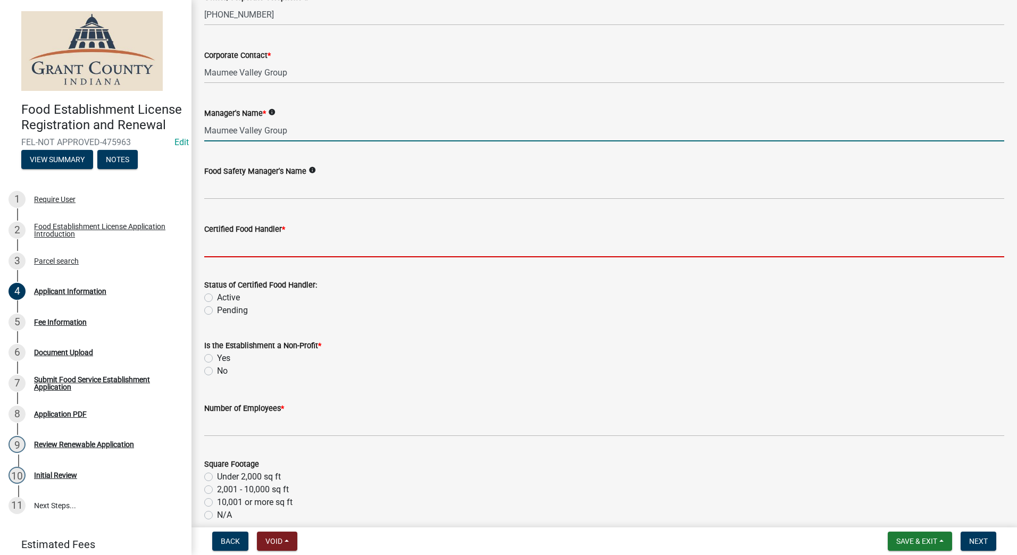
drag, startPoint x: 246, startPoint y: 250, endPoint x: 257, endPoint y: 244, distance: 12.4
click at [247, 250] on input "Certified Food Handler *" at bounding box center [604, 247] width 800 height 22
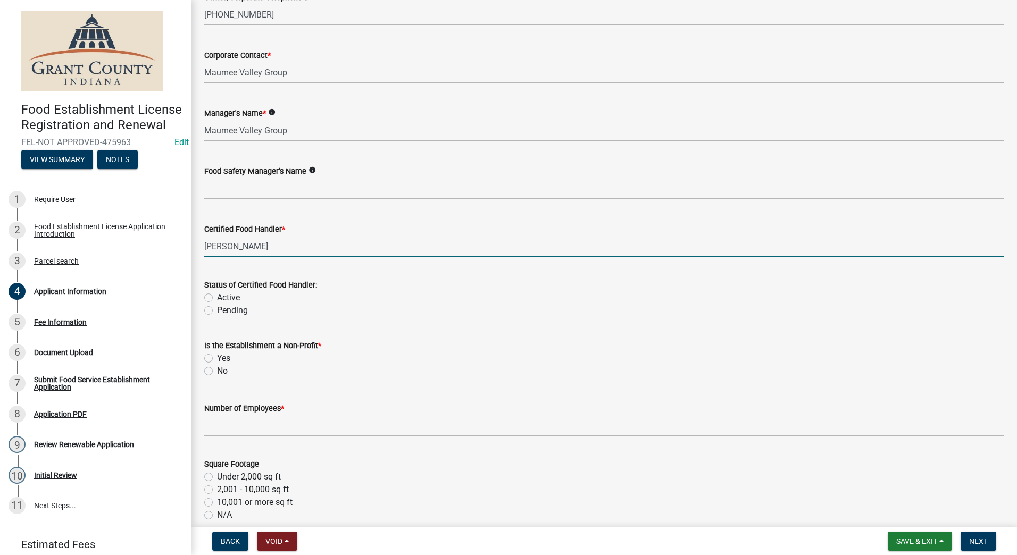
type input "[PERSON_NAME]"
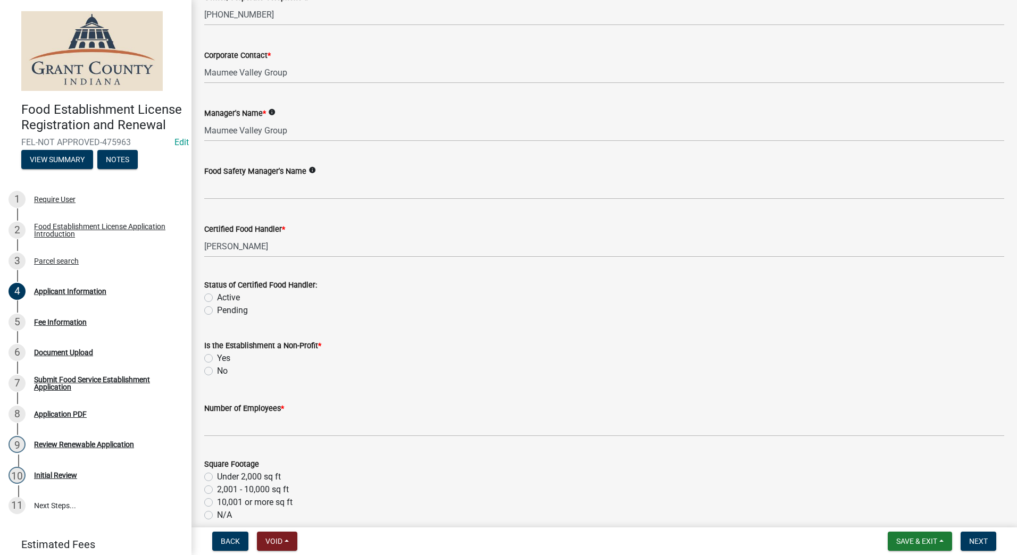
click at [217, 300] on label "Active" at bounding box center [228, 297] width 23 height 13
click at [217, 298] on input "Active" at bounding box center [220, 294] width 7 height 7
radio input "true"
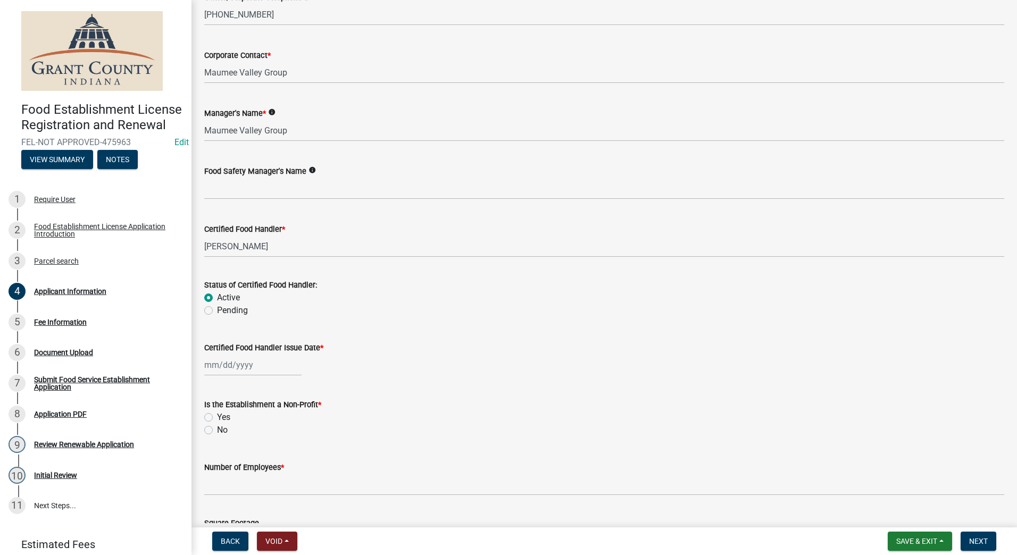
select select "9"
select select "2025"
click at [281, 367] on div "[PERSON_NAME] Feb Mar Apr [PERSON_NAME][DATE] Oct Nov [DATE] 1526 1527 1528 152…" at bounding box center [252, 365] width 97 height 22
click at [215, 387] on span "Previous month" at bounding box center [215, 387] width 8 height 8
select select "8"
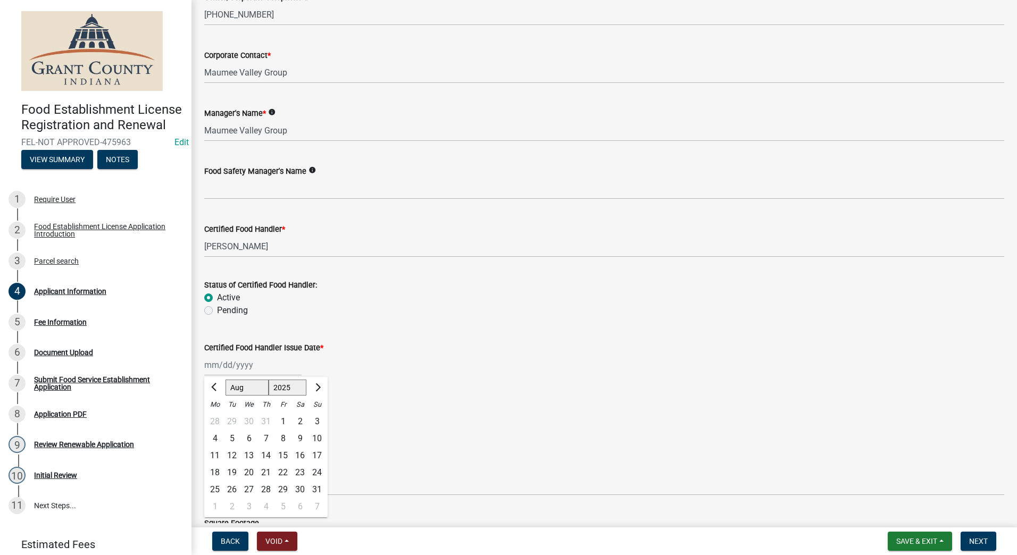
click at [324, 387] on div at bounding box center [316, 387] width 21 height 17
click at [279, 388] on select "1525 1526 1527 1528 1529 1530 1531 1532 1533 1534 1535 1536 1537 1538 1539 1540…" at bounding box center [287, 388] width 38 height 16
select select "2022"
click at [268, 380] on select "1525 1526 1527 1528 1529 1530 1531 1532 1533 1534 1535 1536 1537 1538 1539 1540…" at bounding box center [287, 388] width 38 height 16
click at [319, 456] on div "21" at bounding box center [316, 455] width 17 height 17
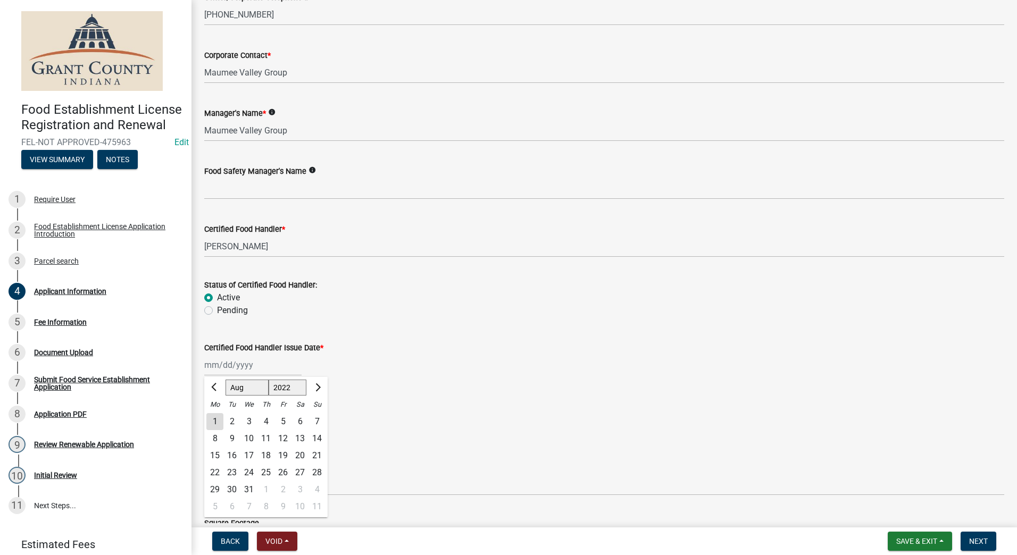
type input "[DATE]"
click at [217, 430] on label "No" at bounding box center [222, 430] width 11 height 13
click at [217, 430] on input "No" at bounding box center [220, 427] width 7 height 7
radio input "true"
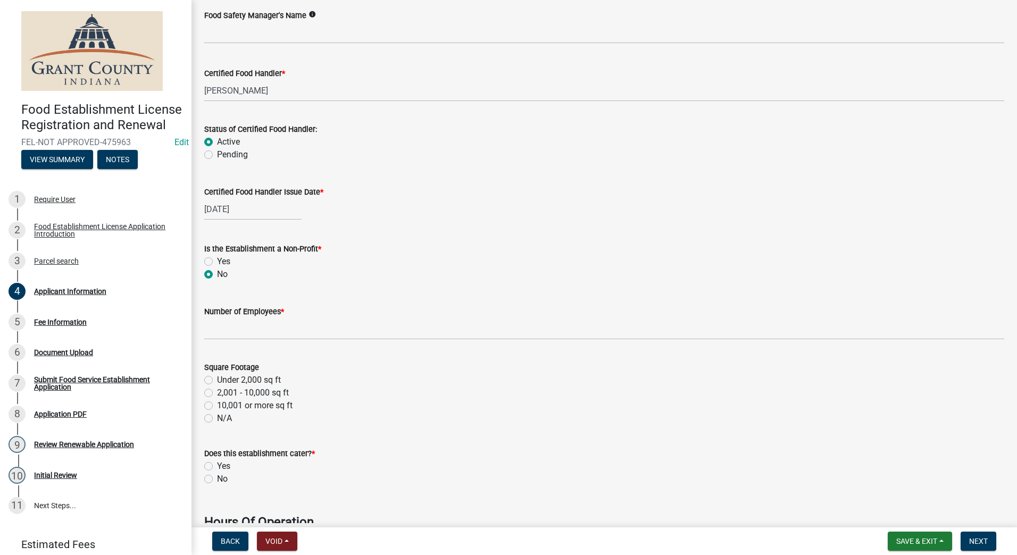
scroll to position [1223, 0]
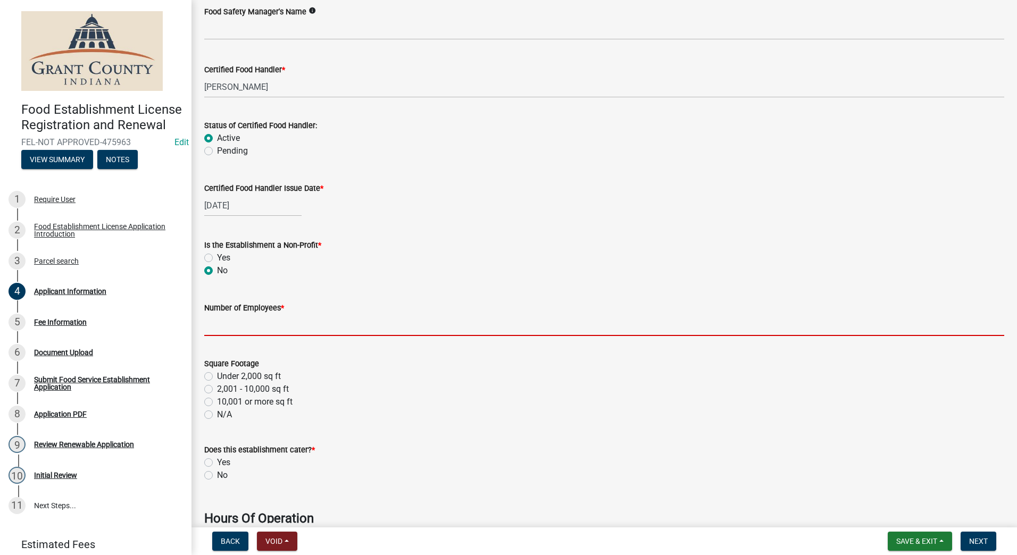
click at [280, 330] on input "Number of Employees *" at bounding box center [604, 325] width 800 height 22
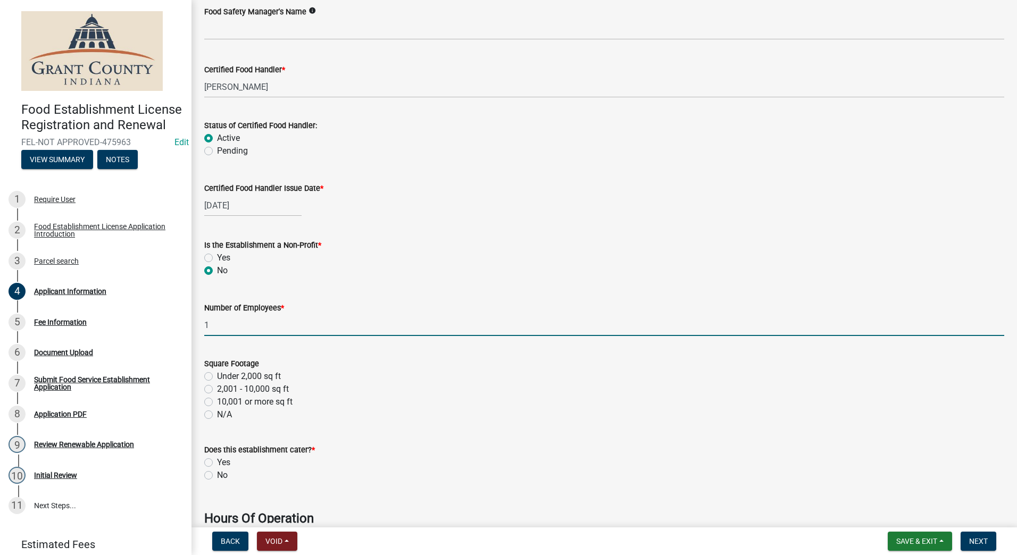
type input "1"
click at [217, 475] on label "No" at bounding box center [222, 475] width 11 height 13
click at [217, 475] on input "No" at bounding box center [220, 472] width 7 height 7
radio input "true"
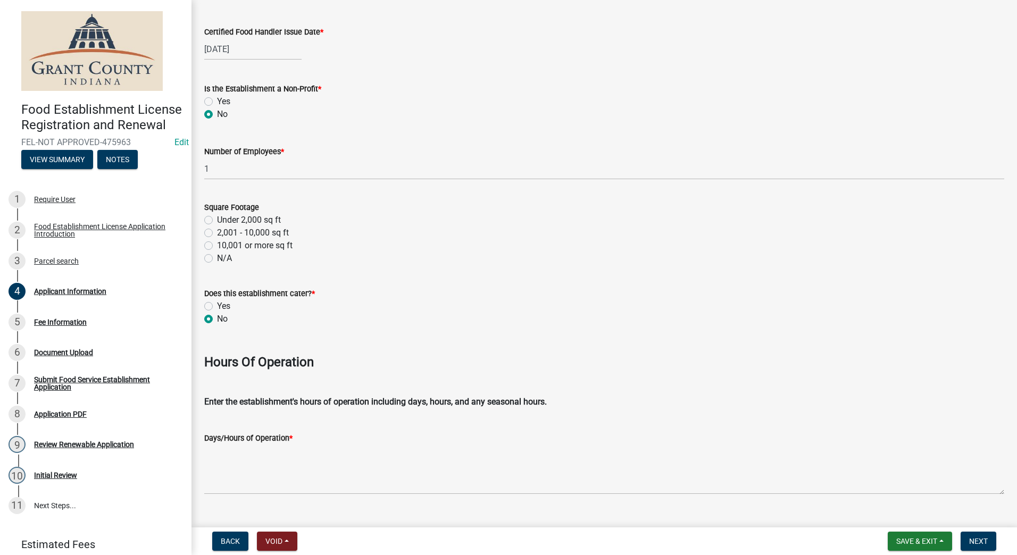
scroll to position [1382, 0]
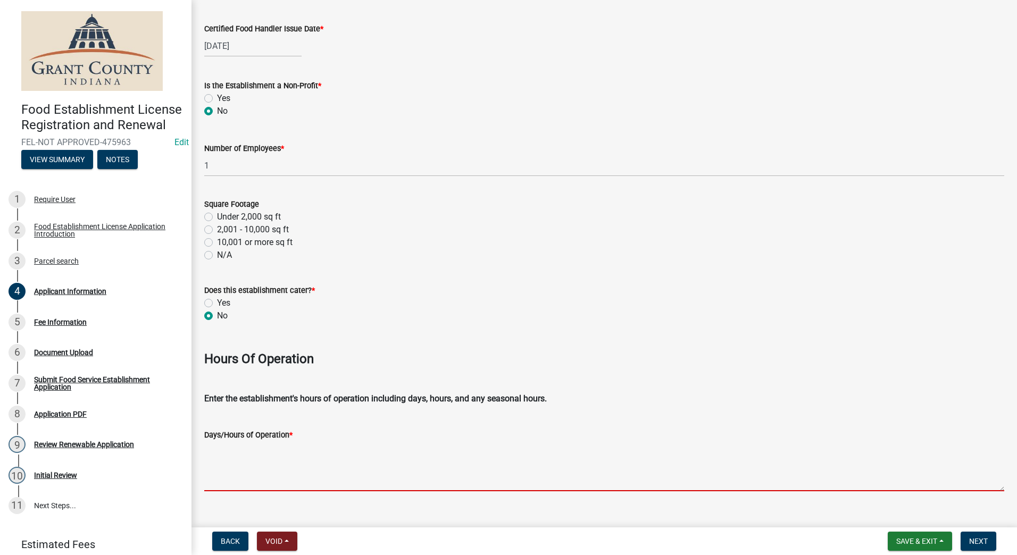
click at [273, 472] on textarea "Days/Hours of Operation *" at bounding box center [604, 466] width 800 height 50
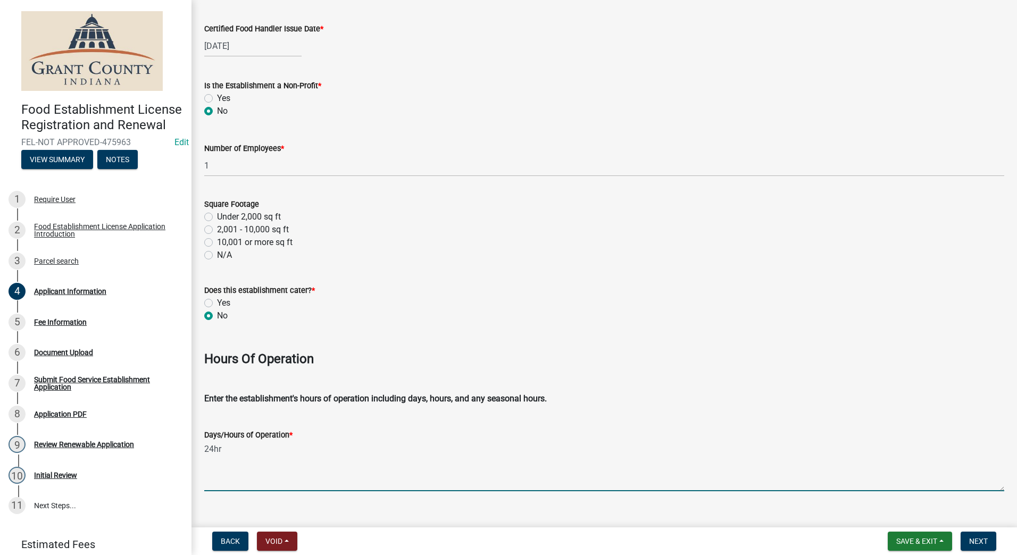
click at [318, 468] on textarea "24hr" at bounding box center [604, 466] width 800 height 50
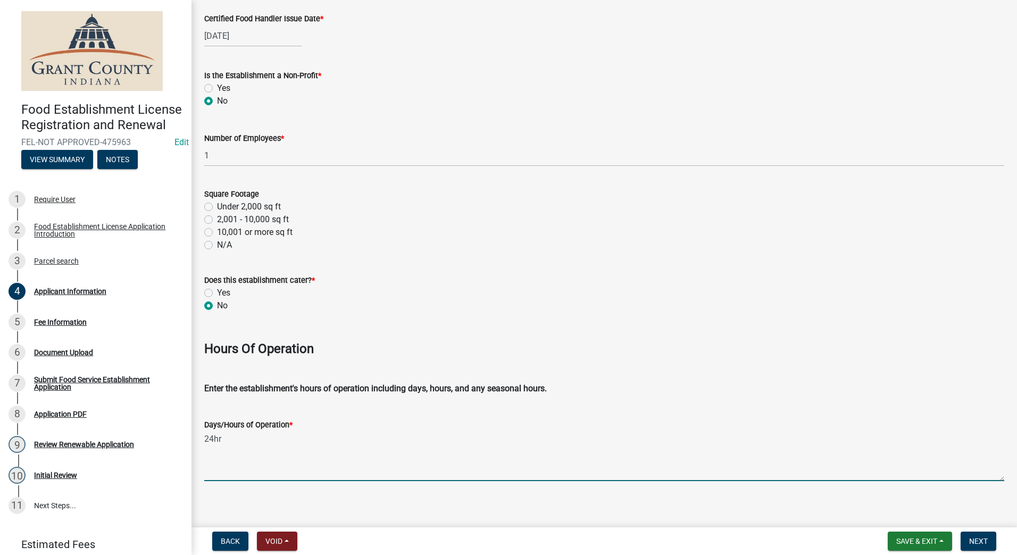
scroll to position [1400, 0]
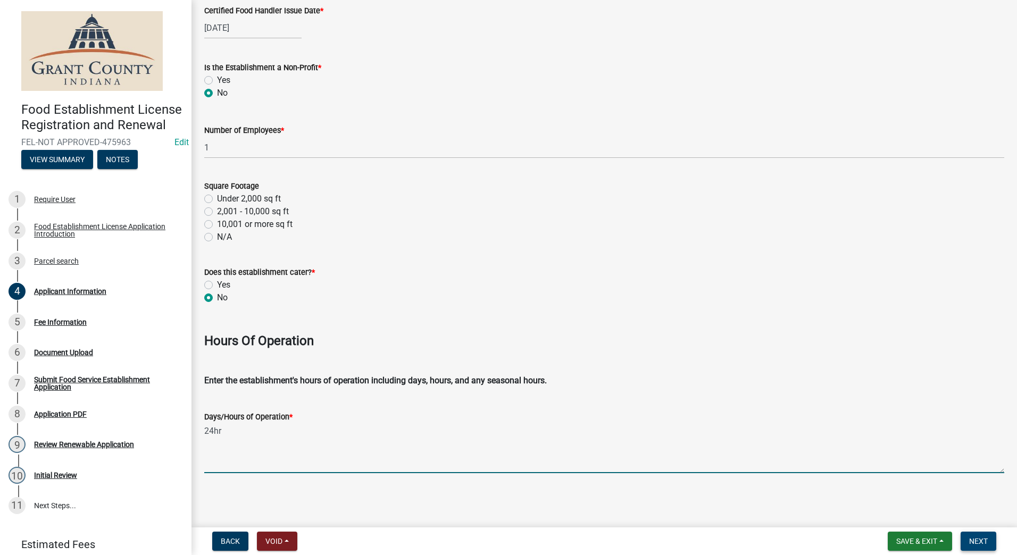
type textarea "24hr"
click at [978, 537] on span "Next" at bounding box center [978, 541] width 19 height 9
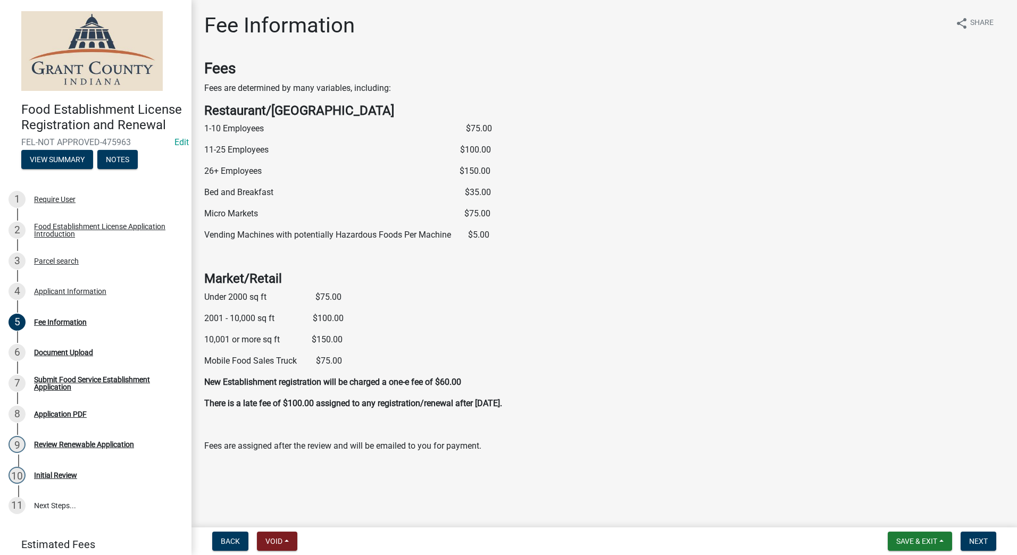
scroll to position [1, 0]
click at [981, 537] on span "Next" at bounding box center [978, 541] width 19 height 9
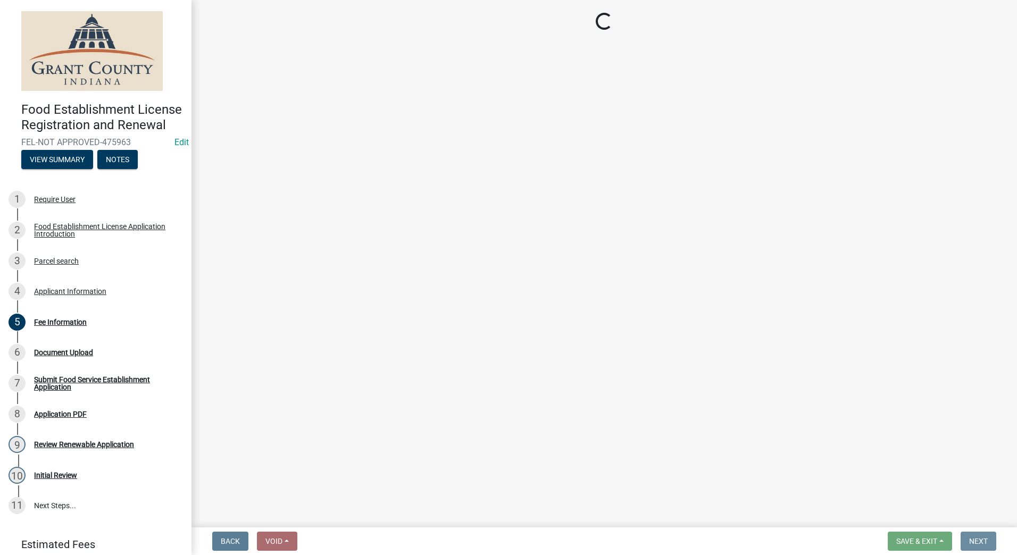
scroll to position [0, 0]
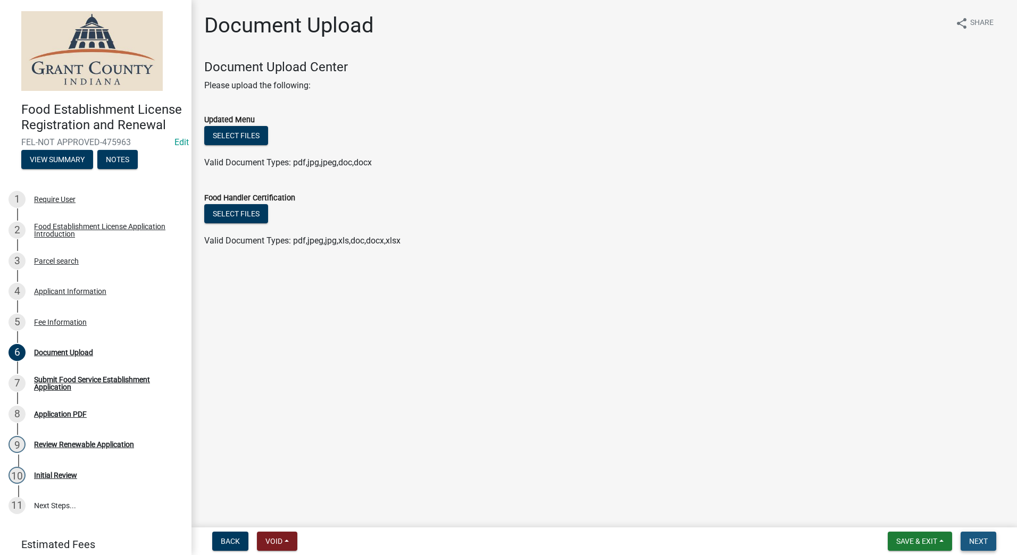
click at [980, 537] on span "Next" at bounding box center [978, 541] width 19 height 9
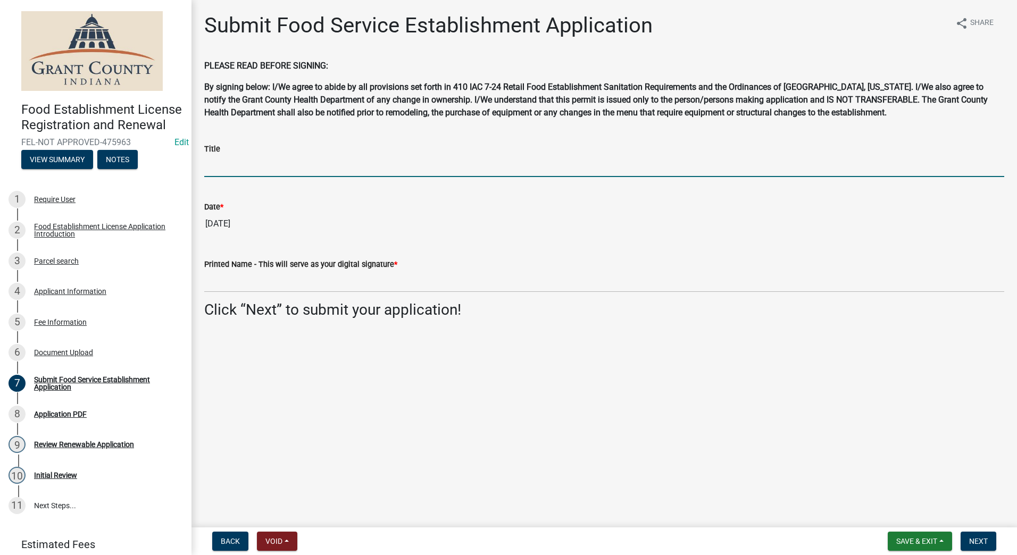
click at [300, 168] on input "Title" at bounding box center [604, 166] width 800 height 22
type input "Owner"
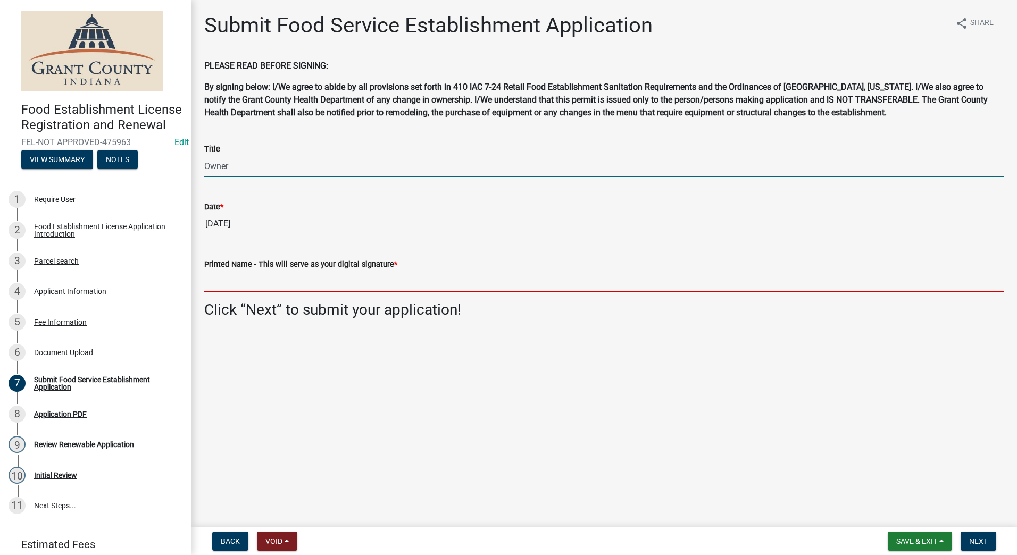
click at [338, 285] on input "Printed Name - This will serve as your digital signature *" at bounding box center [604, 282] width 800 height 22
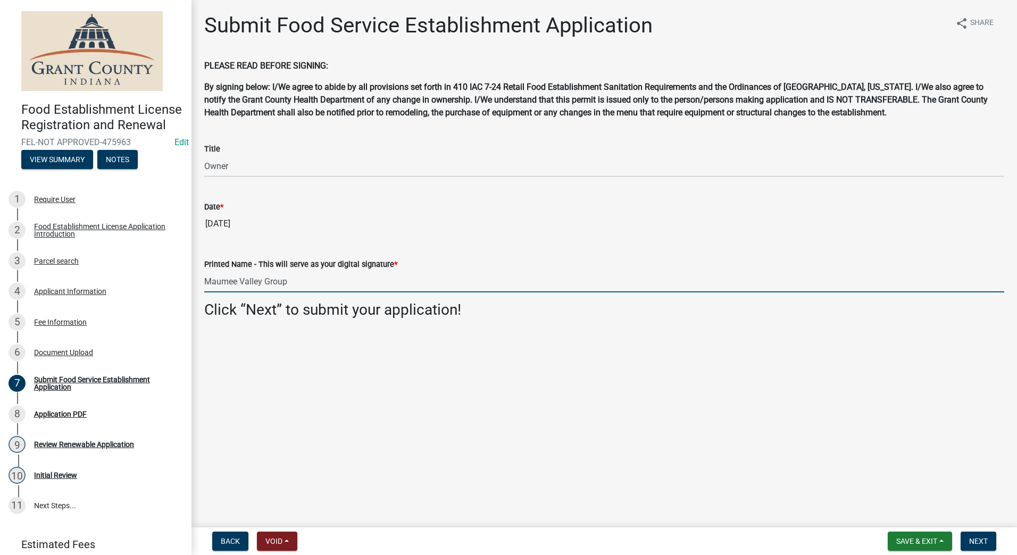
type input "Maumee Valley Group"
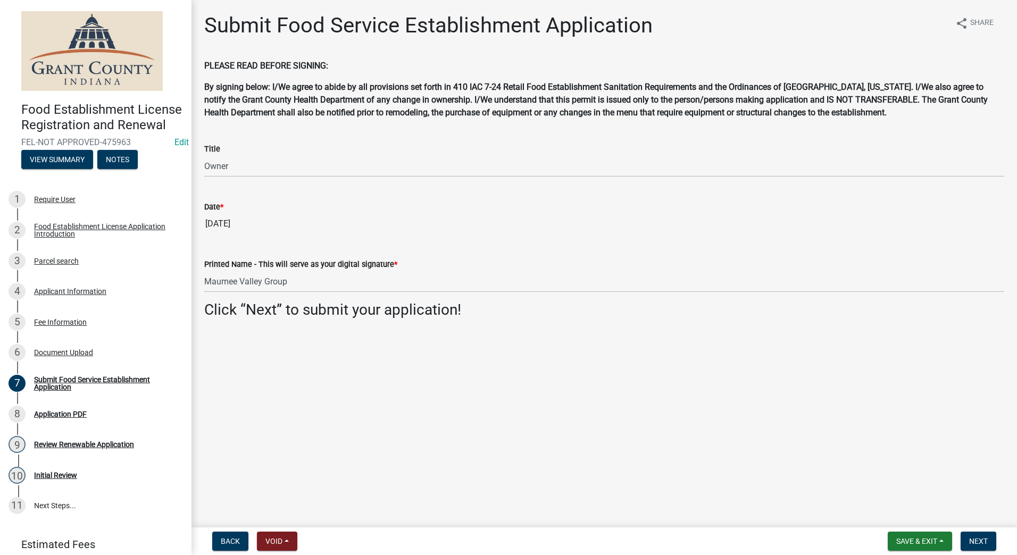
click at [355, 369] on main "Submit Food Service Establishment Application share Share PLEASE READ BEFORE SI…" at bounding box center [603, 261] width 825 height 523
click at [976, 545] on span "Next" at bounding box center [978, 541] width 19 height 9
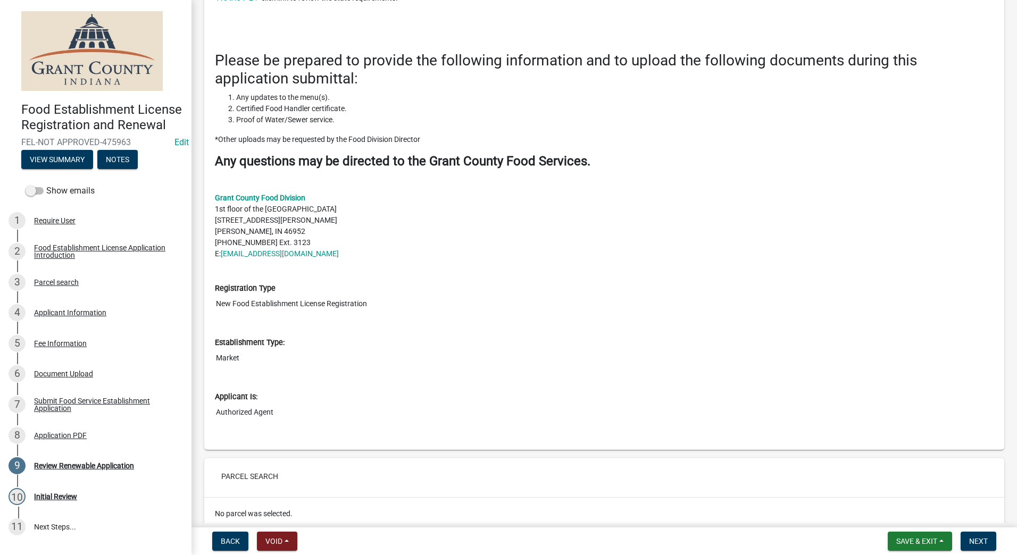
scroll to position [213, 0]
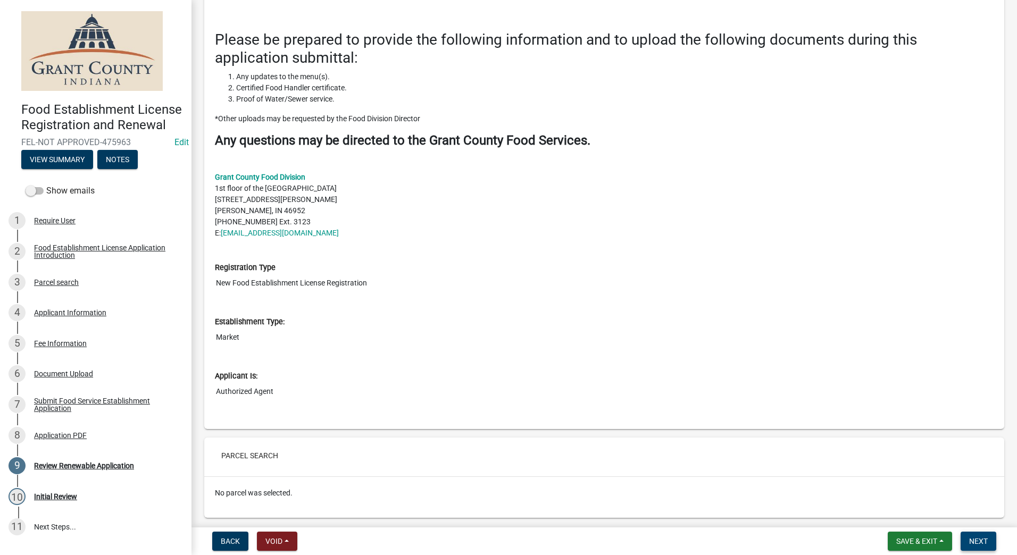
click at [980, 543] on span "Next" at bounding box center [978, 541] width 19 height 9
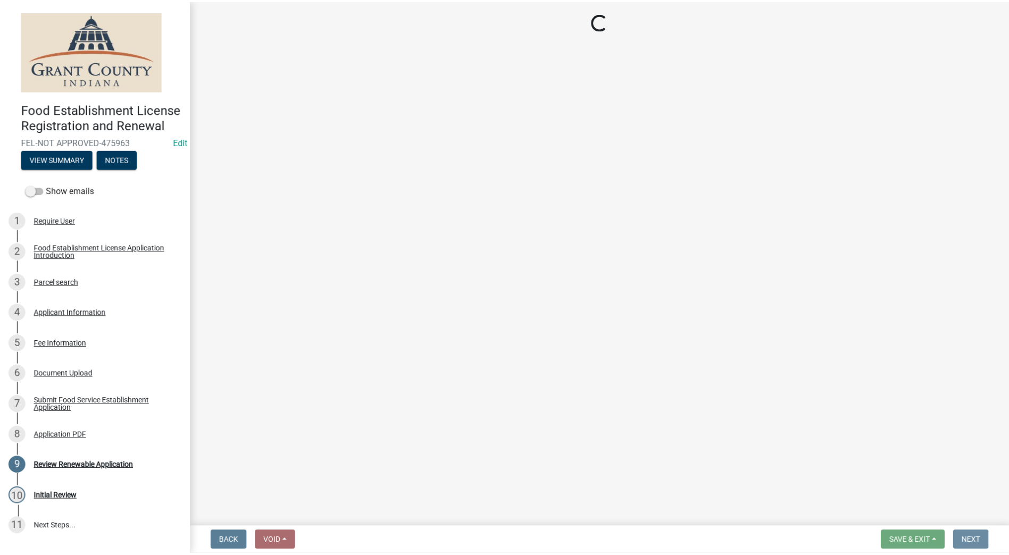
scroll to position [0, 0]
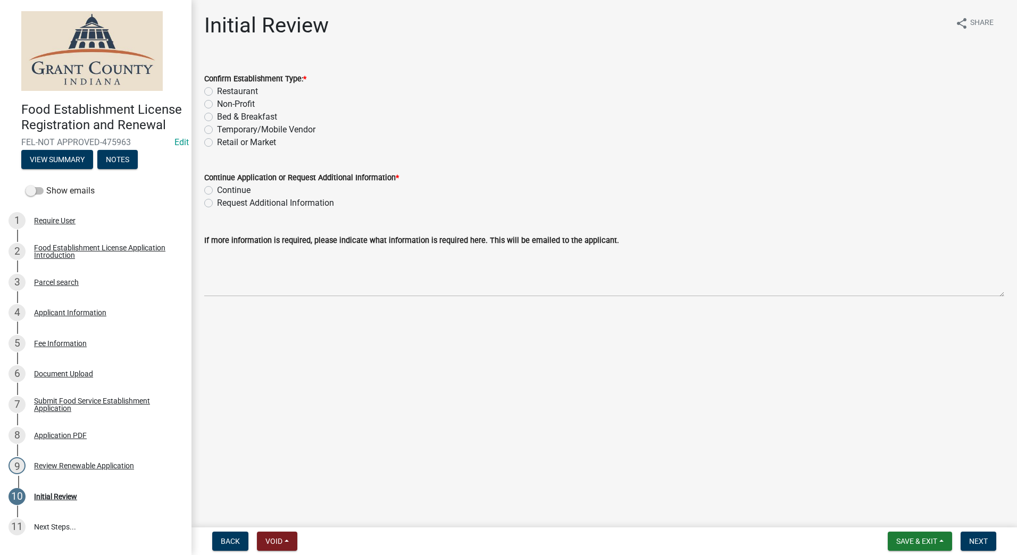
click at [217, 143] on label "Retail or Market" at bounding box center [246, 142] width 59 height 13
click at [217, 143] on input "Retail or Market" at bounding box center [220, 139] width 7 height 7
radio input "true"
click at [217, 192] on label "Continue" at bounding box center [233, 190] width 33 height 13
click at [217, 191] on input "Continue" at bounding box center [220, 187] width 7 height 7
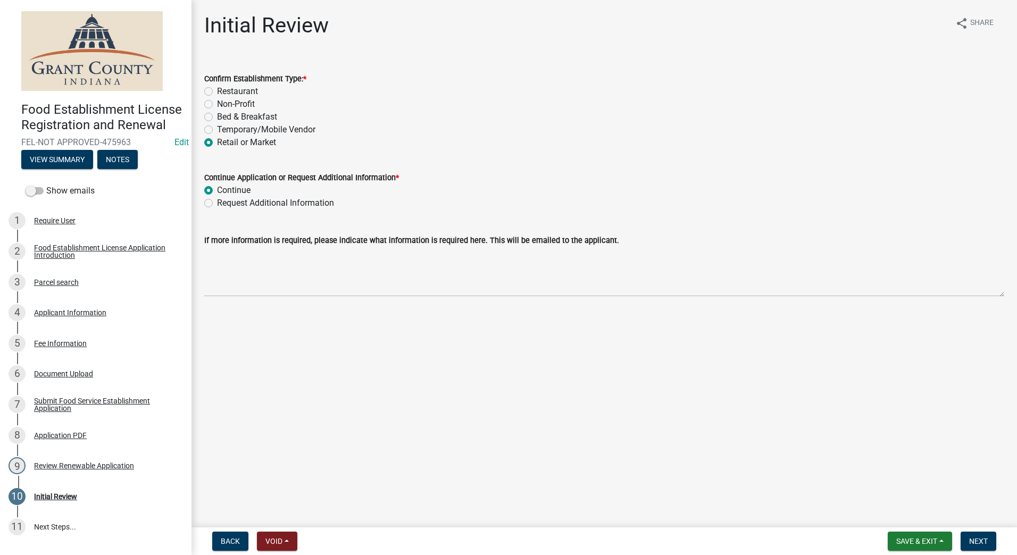
radio input "true"
click at [335, 362] on main "Initial Review share Share Confirm Establishment Type: * Restaurant Non-Profit …" at bounding box center [603, 261] width 825 height 523
click at [980, 542] on span "Next" at bounding box center [978, 541] width 19 height 9
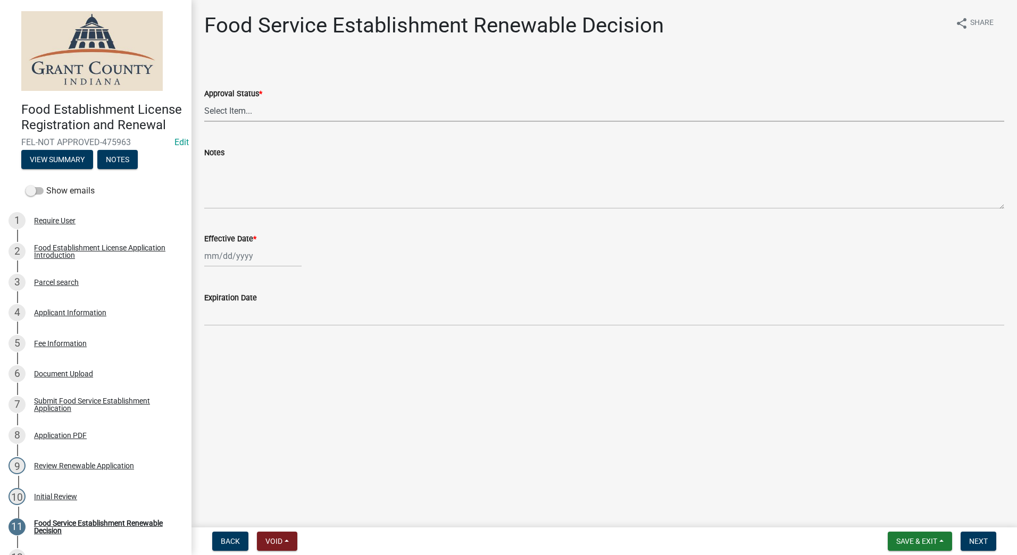
click at [243, 113] on select "Select Item... Approved Denied" at bounding box center [604, 111] width 800 height 22
click at [204, 100] on select "Select Item... Approved Denied" at bounding box center [604, 111] width 800 height 22
select select "f8bc5ebe-de22-4857-900a-5f4c078c3457"
click at [247, 257] on div at bounding box center [252, 256] width 97 height 22
select select "9"
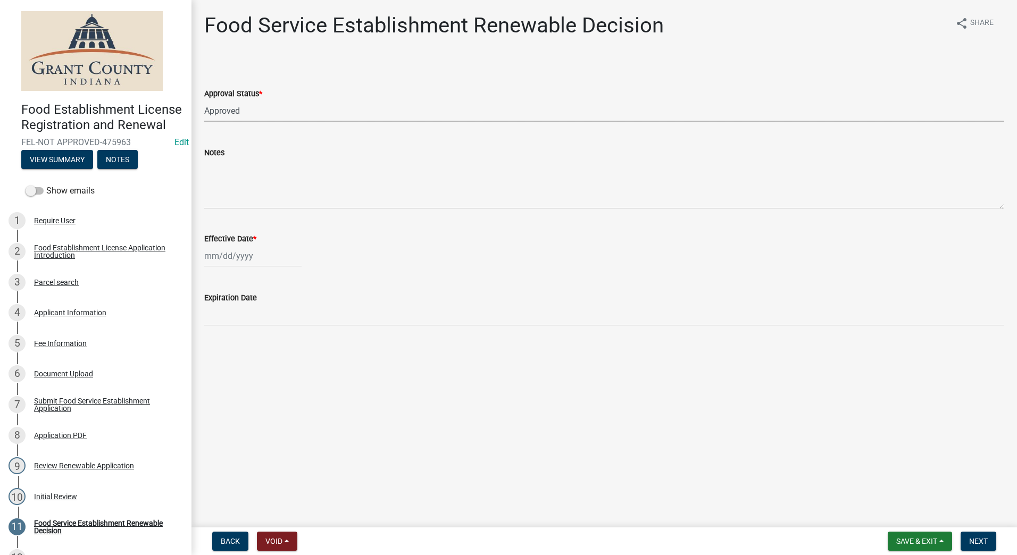
select select "2025"
click at [231, 331] on div "9" at bounding box center [231, 329] width 17 height 17
type input "[DATE]"
click at [657, 423] on main "Food Service Establishment Renewable Decision share Share Approval Status * Sel…" at bounding box center [603, 261] width 825 height 523
click at [983, 540] on span "Next" at bounding box center [978, 541] width 19 height 9
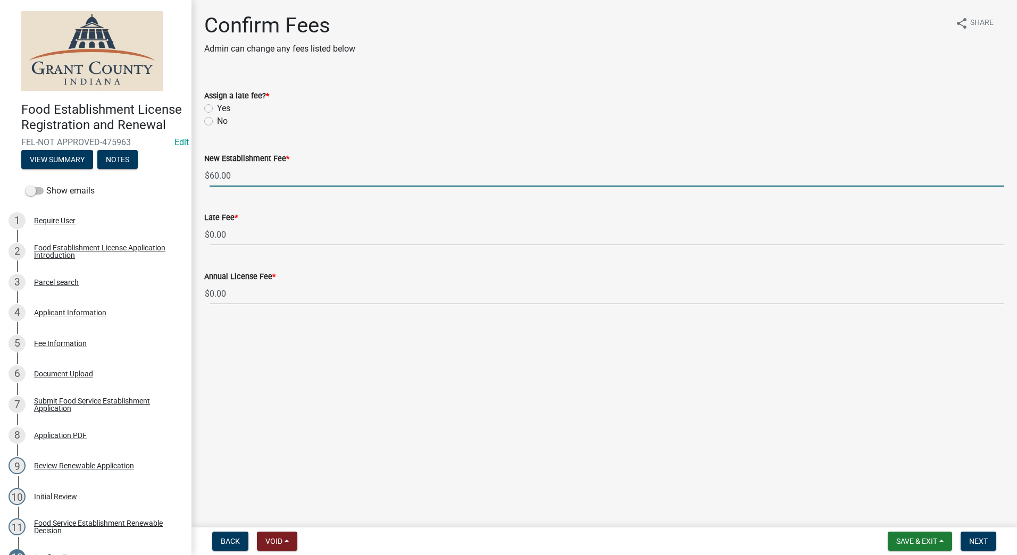
click at [990, 177] on input "60.00" at bounding box center [606, 176] width 794 height 22
click at [1000, 178] on input "2" at bounding box center [606, 176] width 794 height 22
click at [1000, 178] on input "1" at bounding box center [606, 176] width 794 height 22
type input "0"
click at [1000, 178] on input "0" at bounding box center [606, 176] width 794 height 22
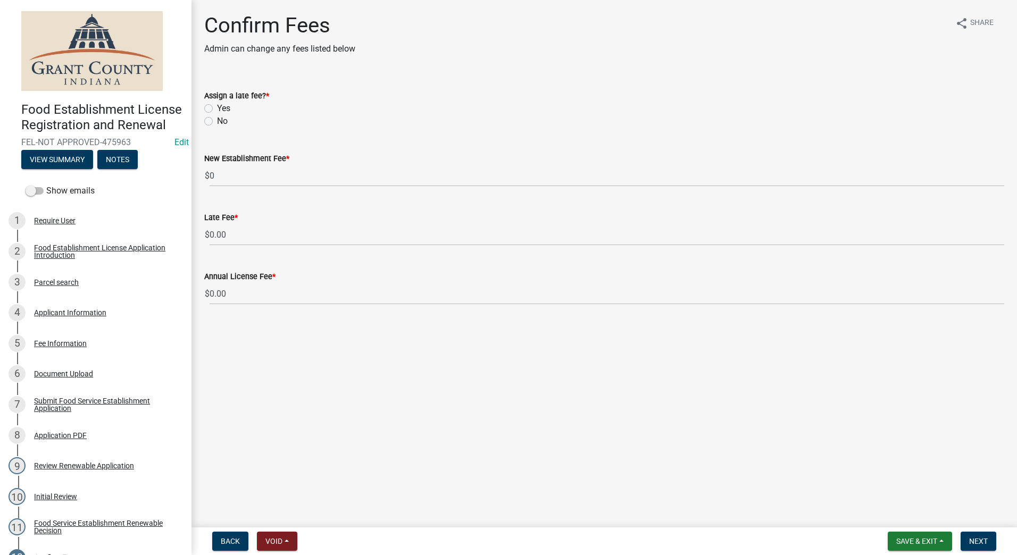
click at [217, 120] on label "No" at bounding box center [222, 121] width 11 height 13
click at [217, 120] on input "No" at bounding box center [220, 118] width 7 height 7
radio input "true"
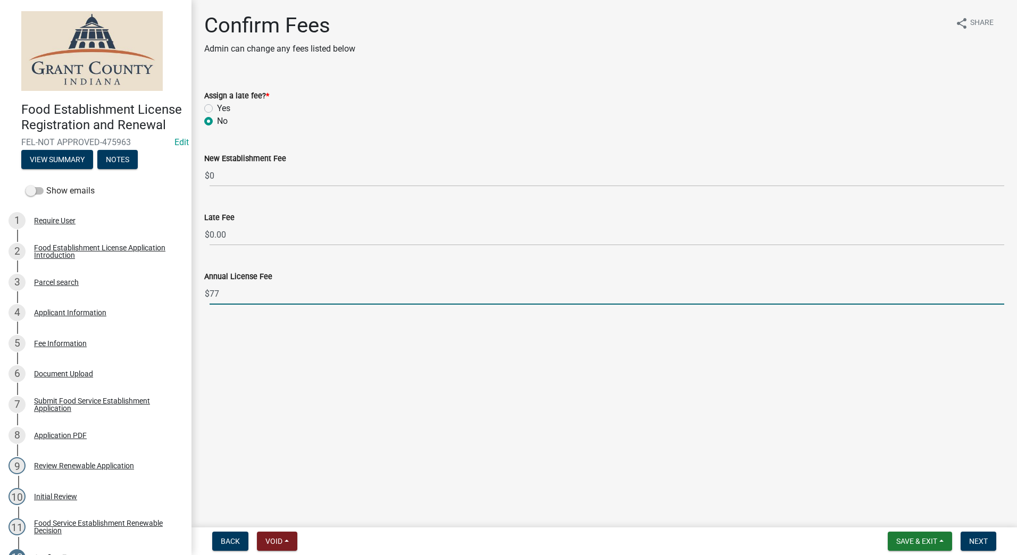
click at [998, 292] on input "77" at bounding box center [606, 294] width 794 height 22
click at [1001, 296] on input "76" at bounding box center [606, 294] width 794 height 22
type input "75"
click at [1001, 296] on input "75" at bounding box center [606, 294] width 794 height 22
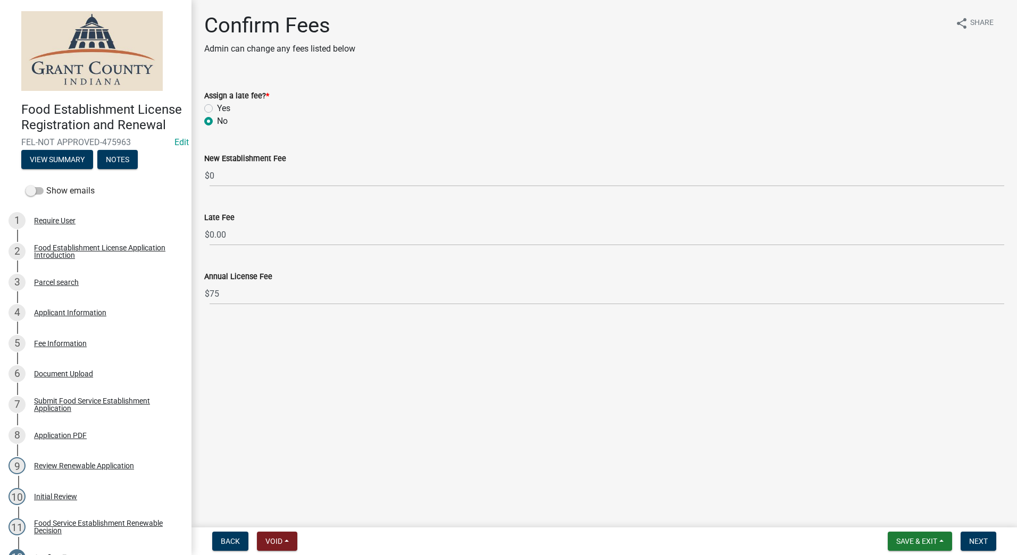
click at [860, 376] on main "Confirm Fees Admin can change any fees listed below share Share Assign a late f…" at bounding box center [603, 261] width 825 height 523
click at [975, 540] on span "Next" at bounding box center [978, 541] width 19 height 9
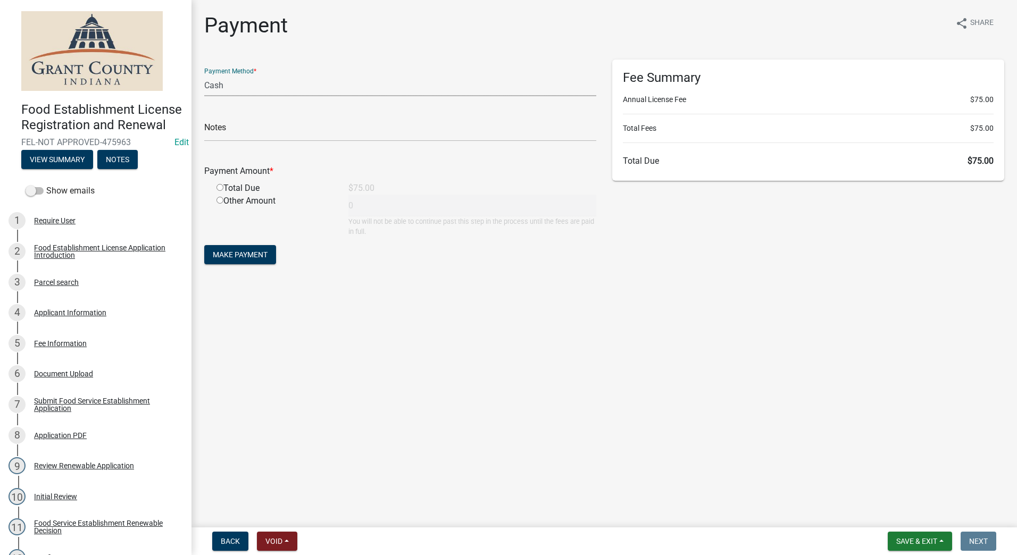
click at [217, 89] on select "Credit Card POS Check Cash" at bounding box center [400, 85] width 392 height 22
select select "1: 0"
click at [204, 74] on select "Credit Card POS Check Cash" at bounding box center [400, 85] width 392 height 22
click at [264, 131] on input "text" at bounding box center [400, 131] width 392 height 22
type input "54165"
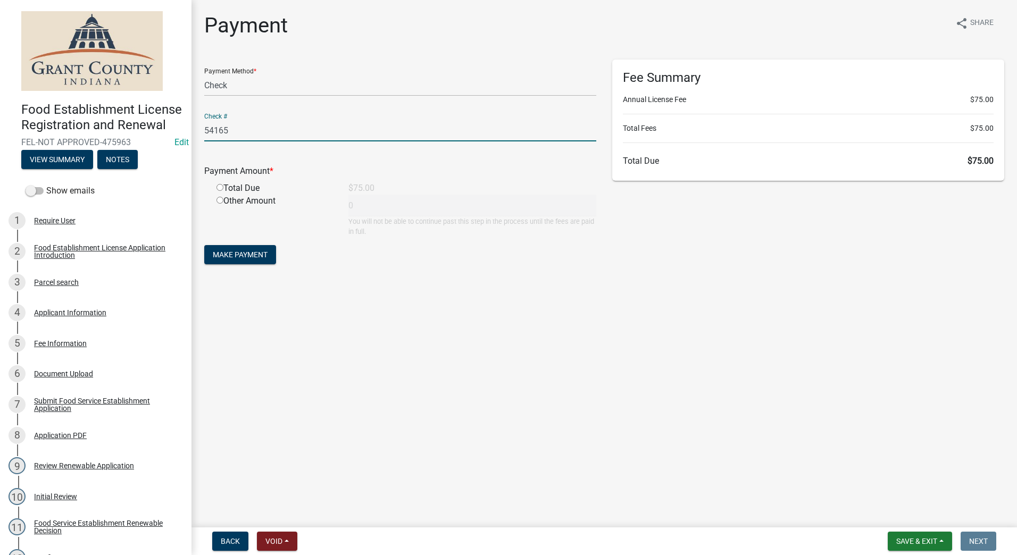
click at [221, 186] on input "radio" at bounding box center [219, 187] width 7 height 7
radio input "true"
type input "75"
click at [240, 253] on span "Make Payment" at bounding box center [240, 254] width 55 height 9
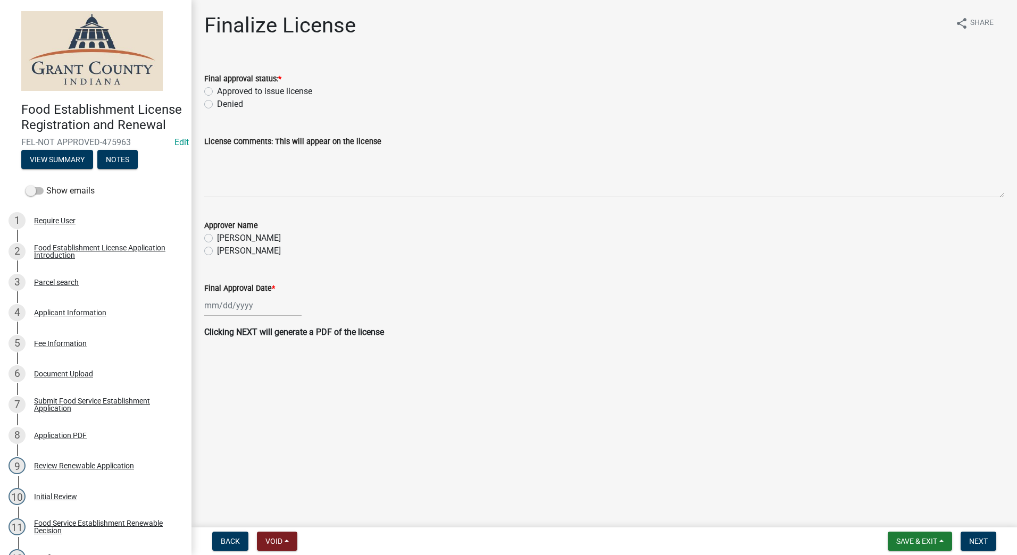
click at [217, 93] on label "Approved to issue license" at bounding box center [264, 91] width 95 height 13
click at [217, 92] on input "Approved to issue license" at bounding box center [220, 88] width 7 height 7
radio input "true"
click at [217, 251] on label "[PERSON_NAME]" at bounding box center [249, 251] width 64 height 13
click at [217, 251] on input "[PERSON_NAME]" at bounding box center [220, 248] width 7 height 7
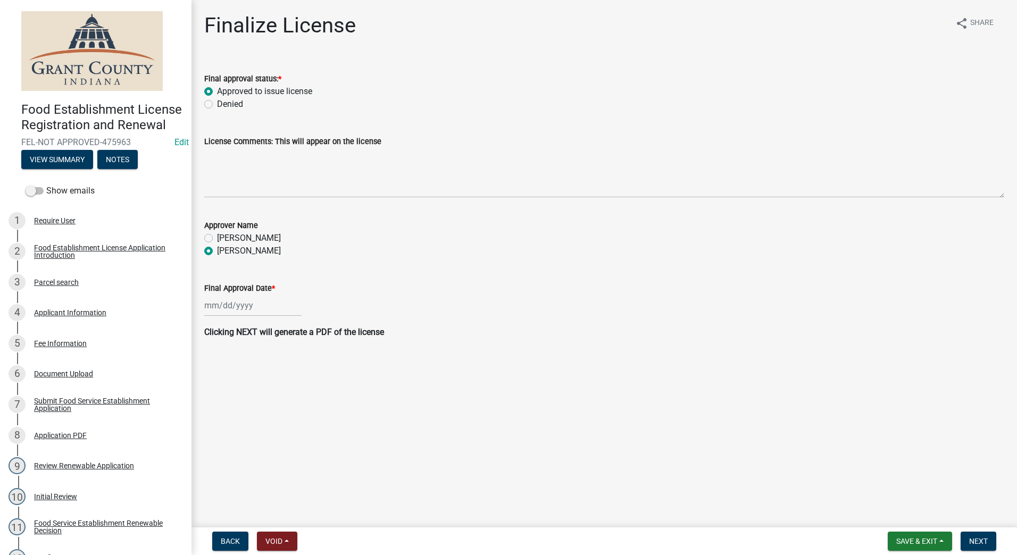
radio input "true"
select select "9"
select select "2025"
click at [238, 303] on div "[PERSON_NAME] Feb Mar Apr [PERSON_NAME][DATE] Oct Nov [DATE] 1526 1527 1528 152…" at bounding box center [252, 306] width 97 height 22
click at [229, 376] on div "9" at bounding box center [231, 379] width 17 height 17
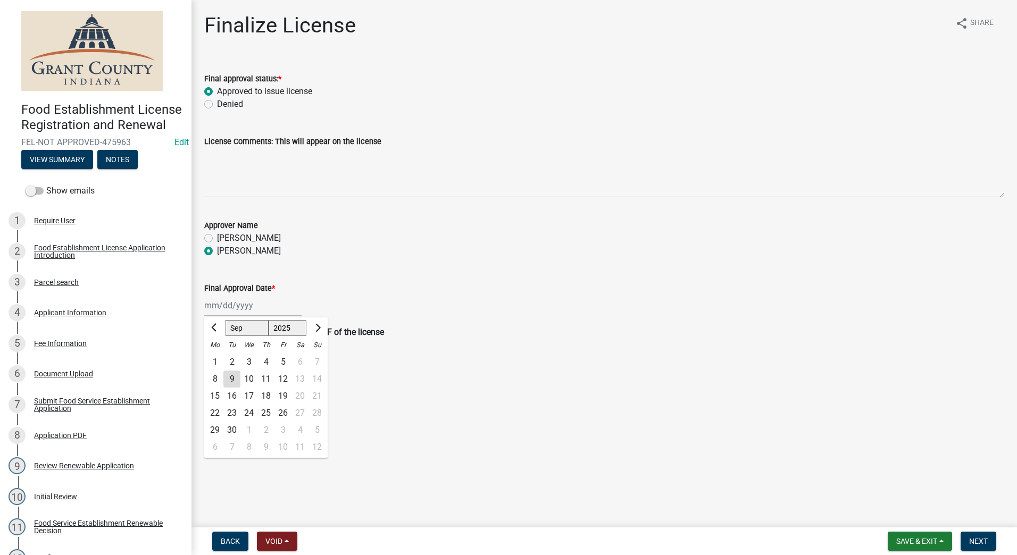
type input "[DATE]"
click at [987, 531] on nav "Back Void Withdraw Lock Expire Void Save & Exit Save Save & Exit Next" at bounding box center [603, 541] width 825 height 28
click at [985, 533] on button "Next" at bounding box center [978, 541] width 36 height 19
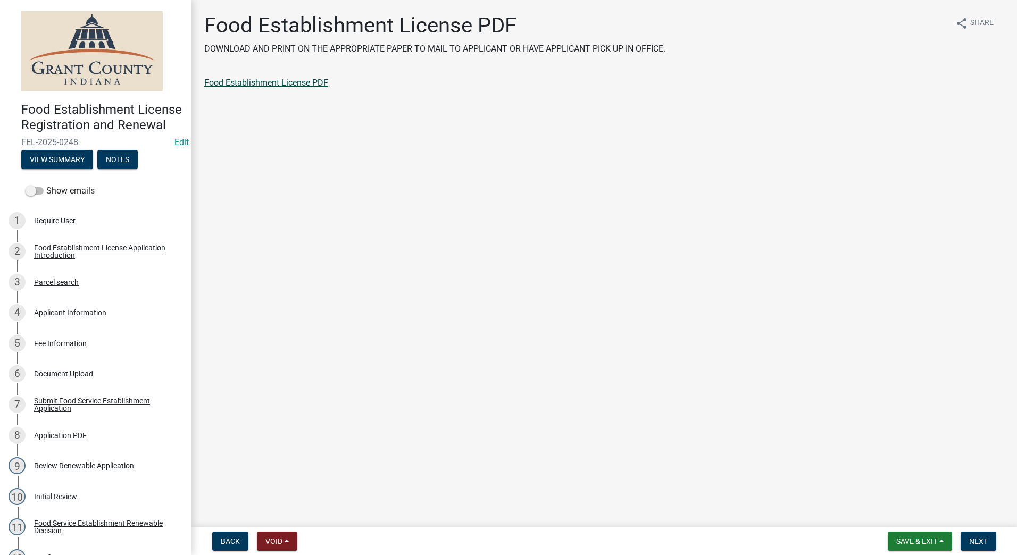
click at [251, 79] on link "Food Establishment License PDF" at bounding box center [266, 83] width 124 height 10
click at [979, 541] on span "Next" at bounding box center [978, 541] width 19 height 9
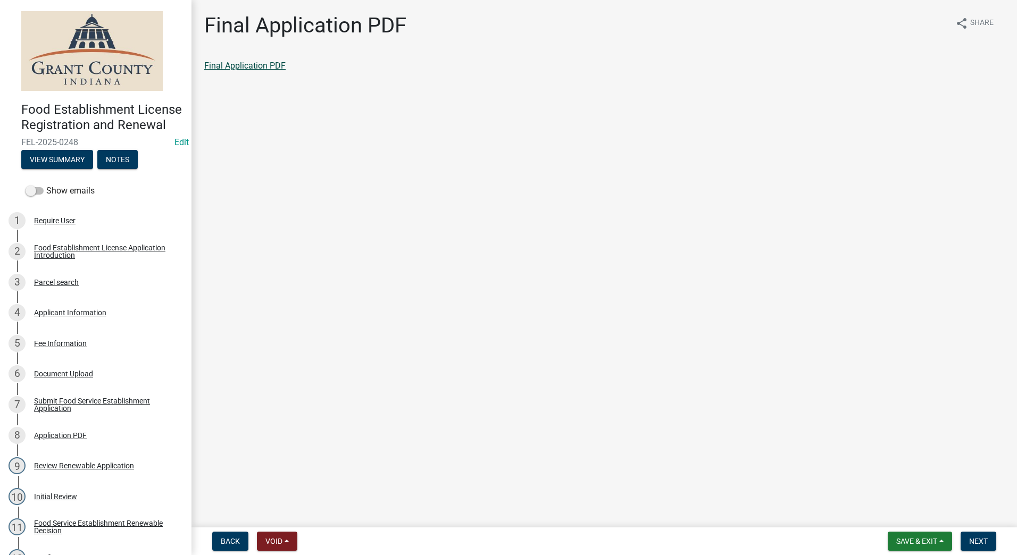
click at [239, 65] on link "Final Application PDF" at bounding box center [244, 66] width 81 height 10
click at [978, 543] on span "Next" at bounding box center [978, 541] width 19 height 9
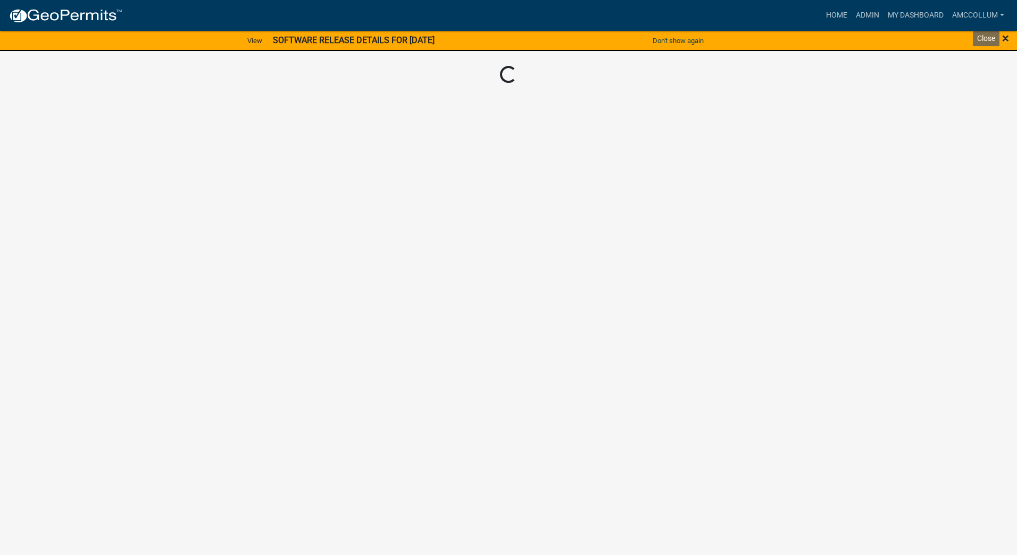
click at [1006, 38] on span "×" at bounding box center [1005, 38] width 7 height 15
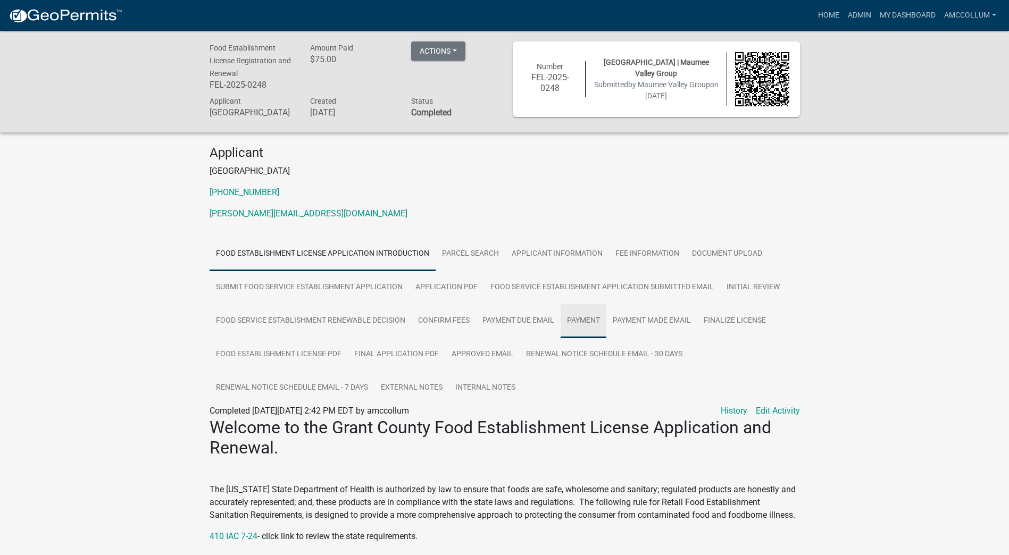
click at [584, 328] on link "Payment" at bounding box center [583, 321] width 46 height 34
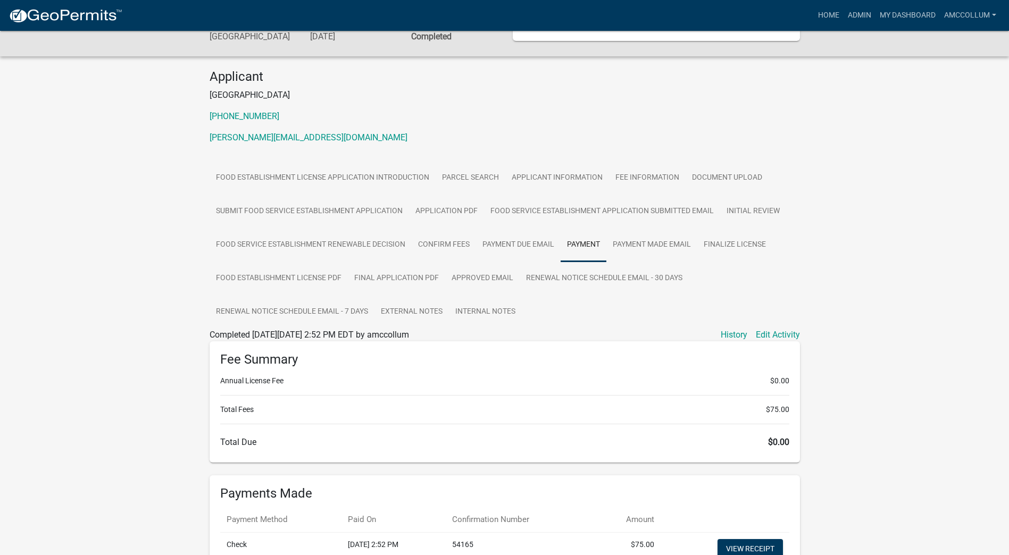
scroll to position [187, 0]
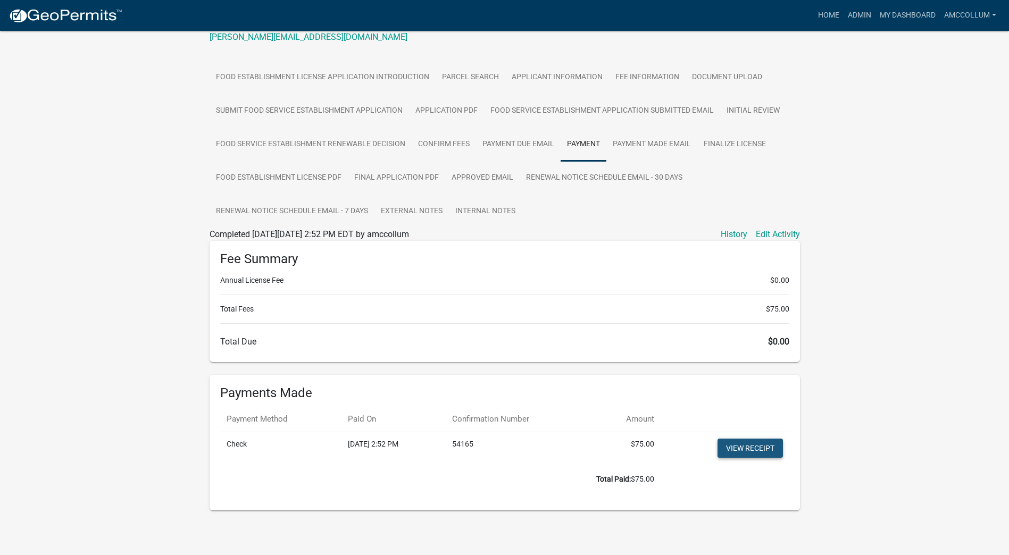
click at [755, 445] on link "View receipt" at bounding box center [749, 448] width 65 height 19
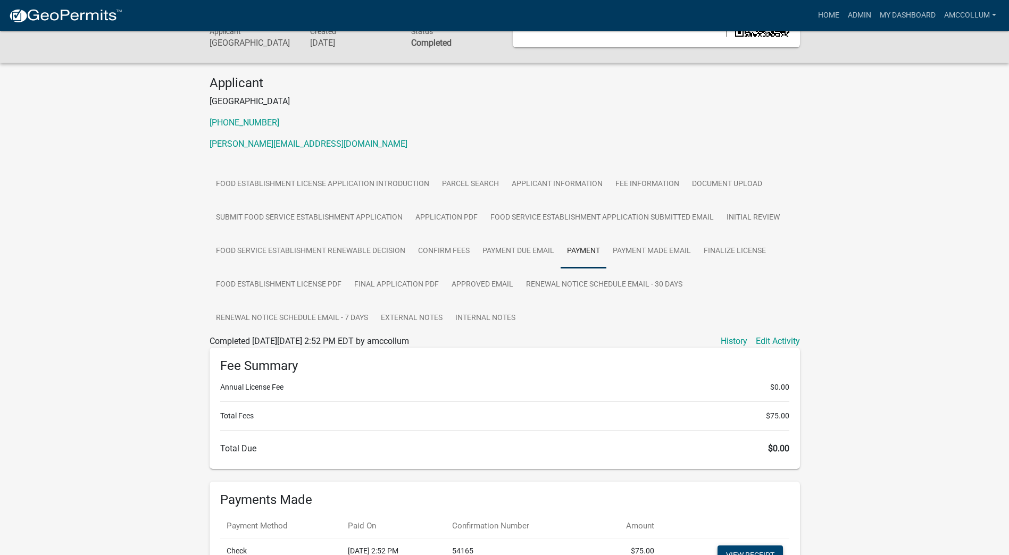
scroll to position [0, 0]
